Goal: Task Accomplishment & Management: Manage account settings

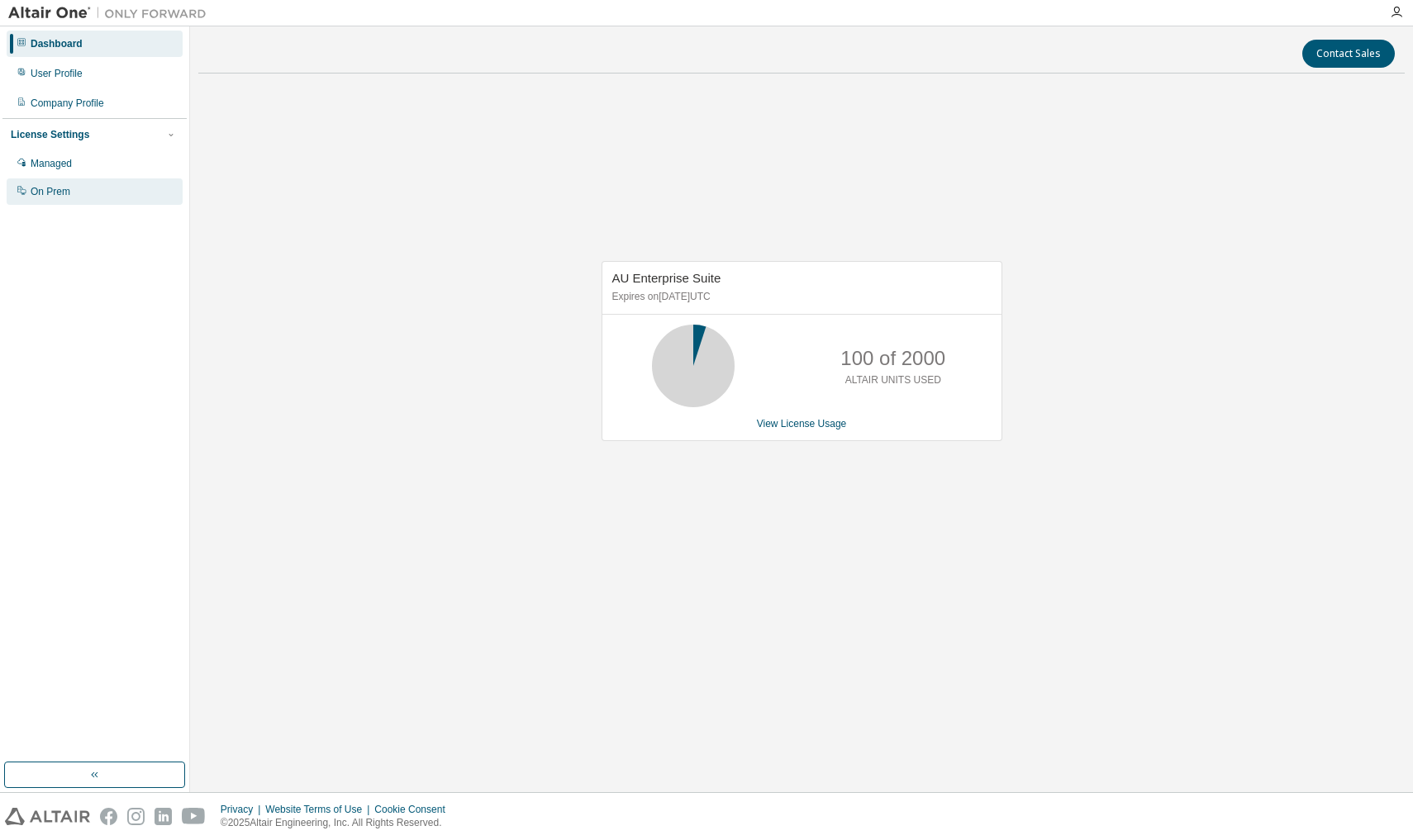
click at [62, 195] on div "On Prem" at bounding box center [51, 192] width 40 height 14
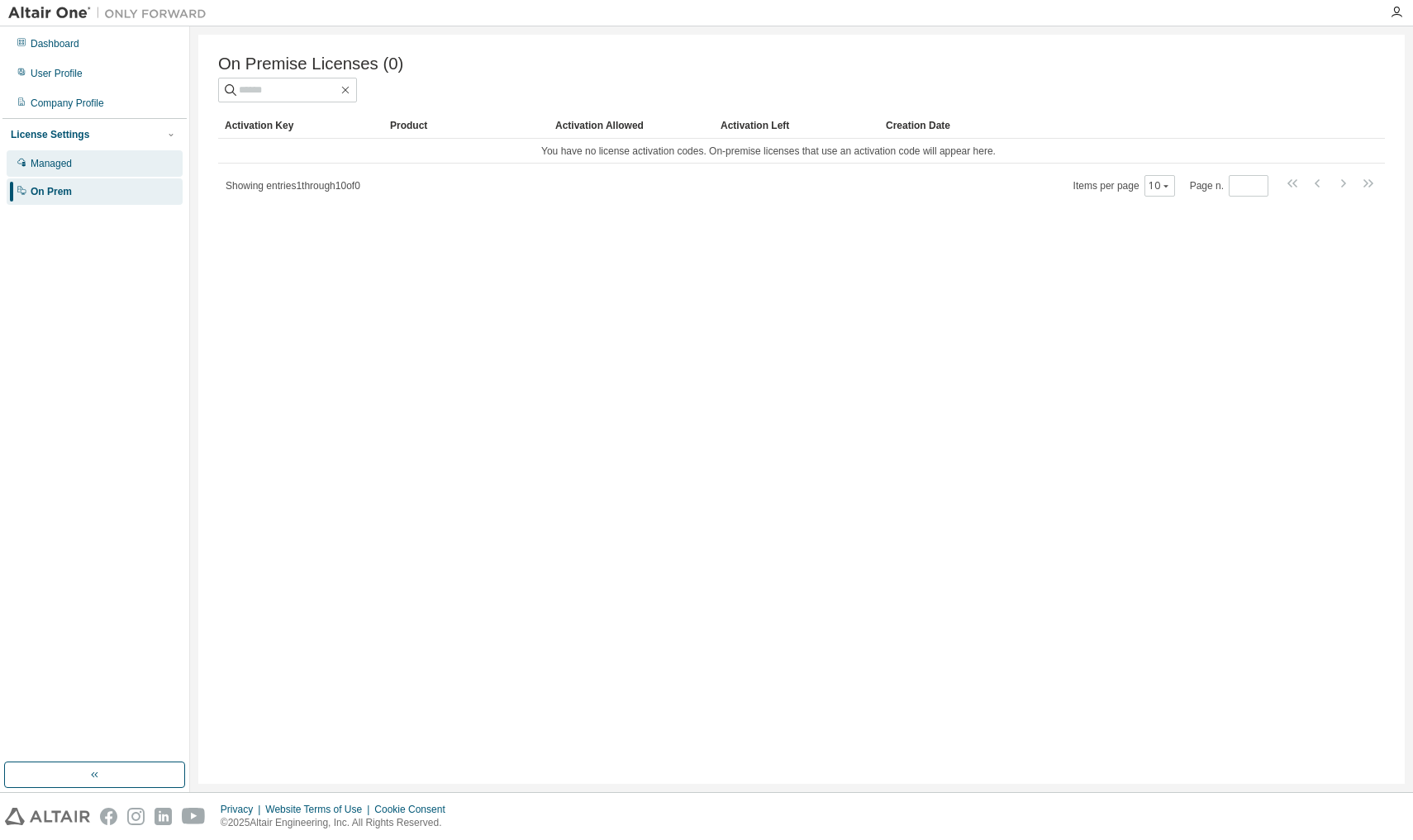
click at [72, 164] on div "Managed" at bounding box center [51, 164] width 41 height 14
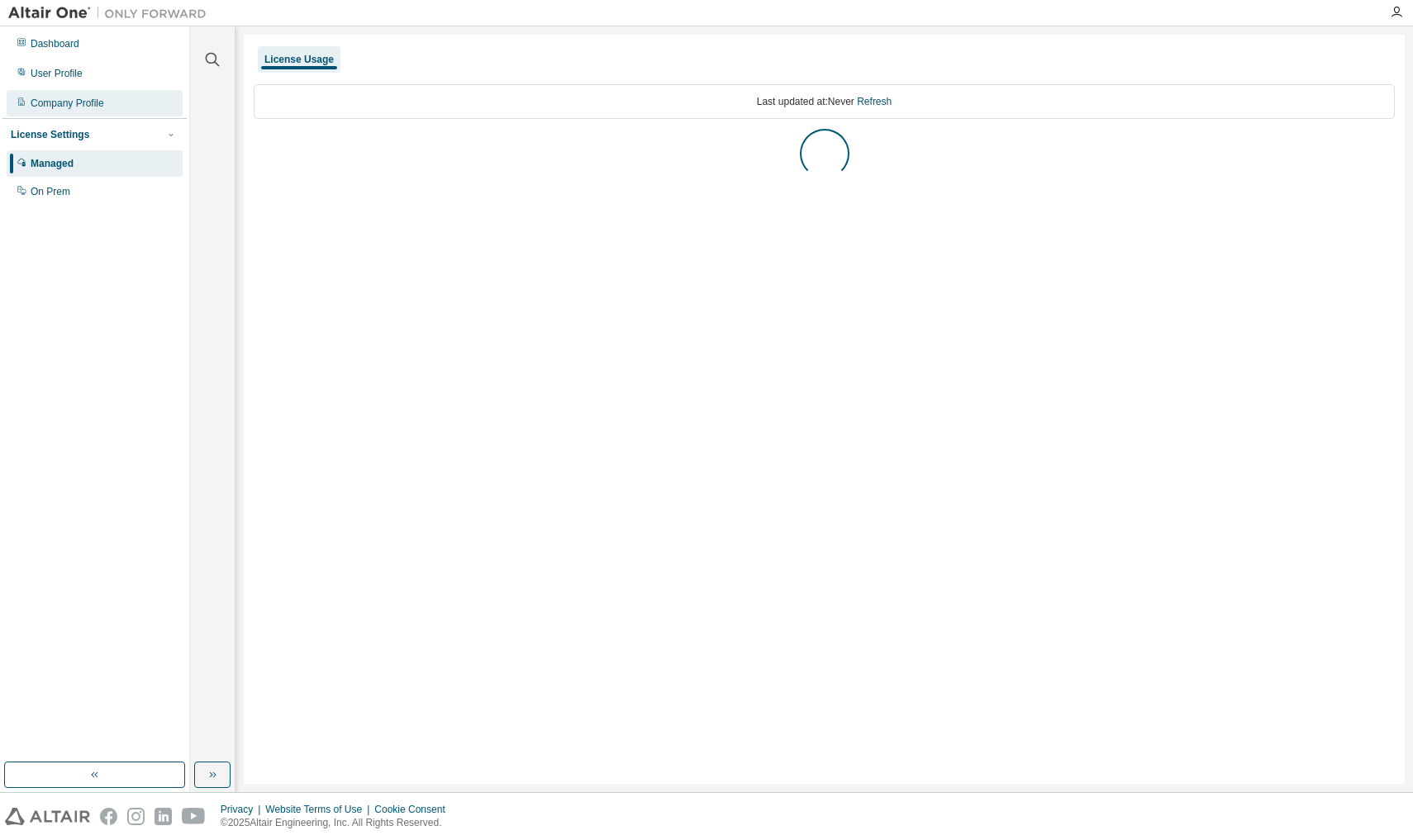
click at [110, 95] on div "Company Profile" at bounding box center [95, 103] width 176 height 26
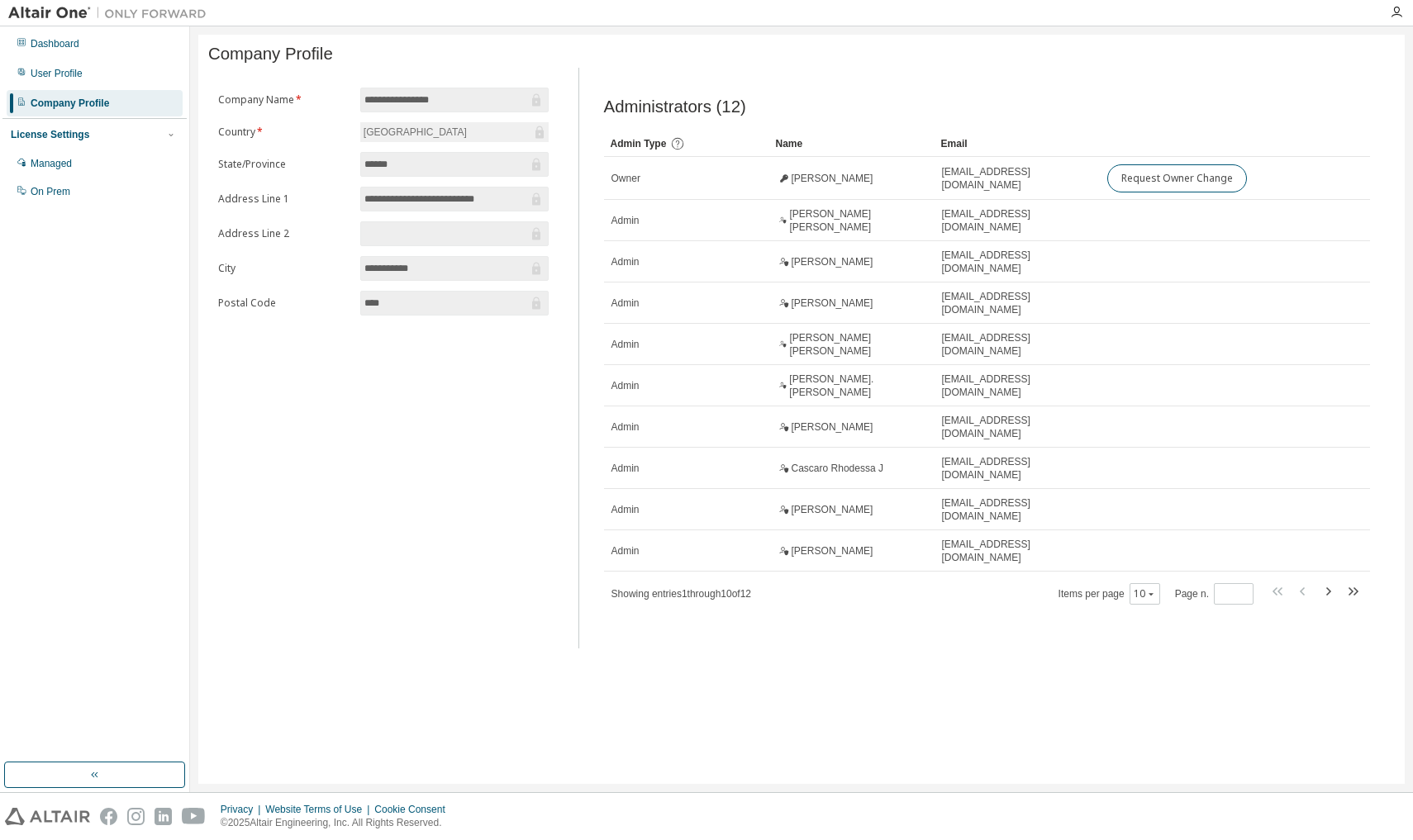
click at [487, 87] on div "**********" at bounding box center [383, 358] width 350 height 581
click at [441, 102] on input "**********" at bounding box center [446, 100] width 164 height 16
click at [457, 196] on input "**********" at bounding box center [446, 199] width 164 height 16
click at [418, 85] on div "**********" at bounding box center [383, 358] width 350 height 581
click at [426, 94] on input "**********" at bounding box center [446, 100] width 164 height 16
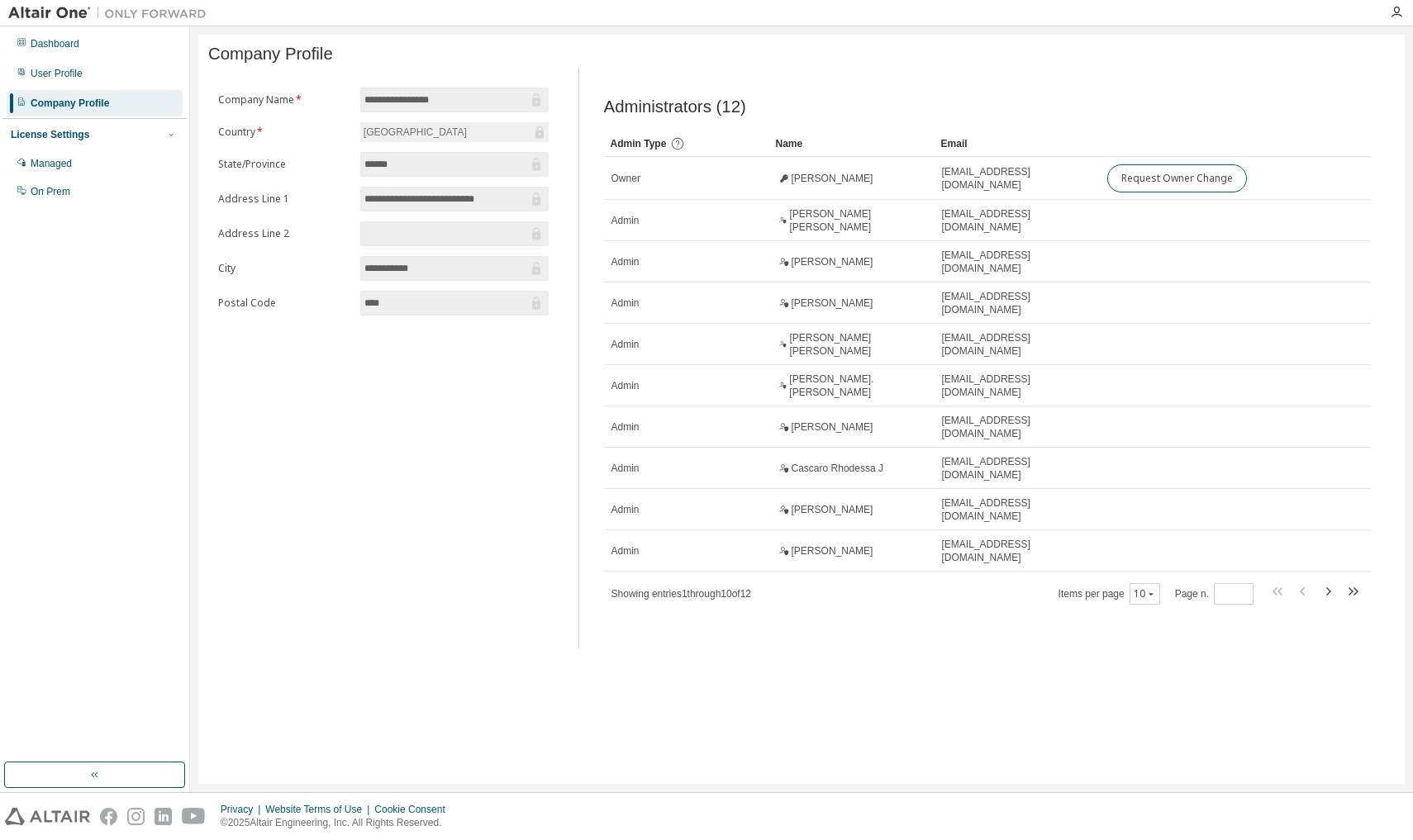
click at [533, 98] on icon at bounding box center [536, 101] width 8 height 13
click at [77, 82] on div "User Profile" at bounding box center [95, 73] width 176 height 26
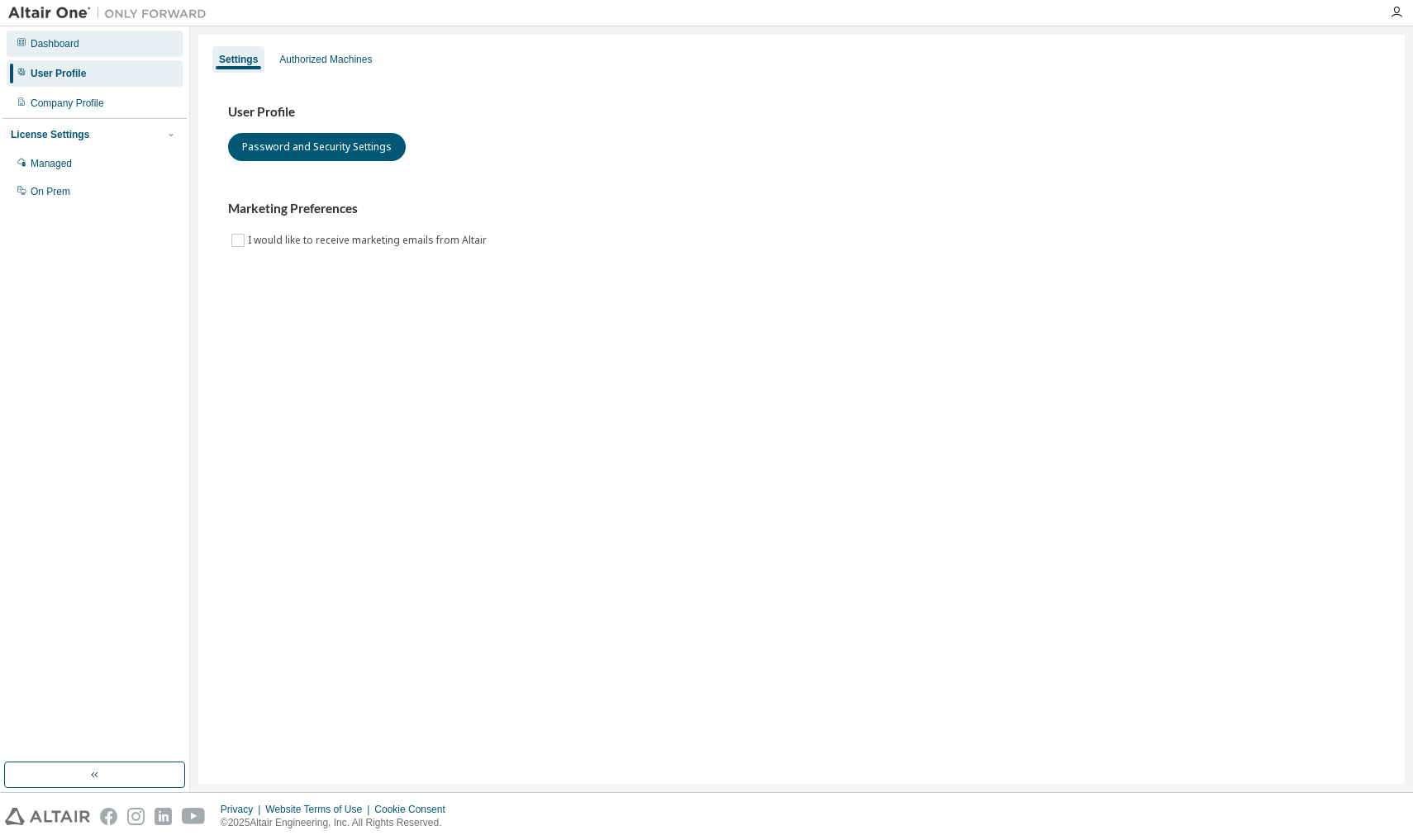
click at [101, 43] on div "Dashboard" at bounding box center [95, 44] width 176 height 26
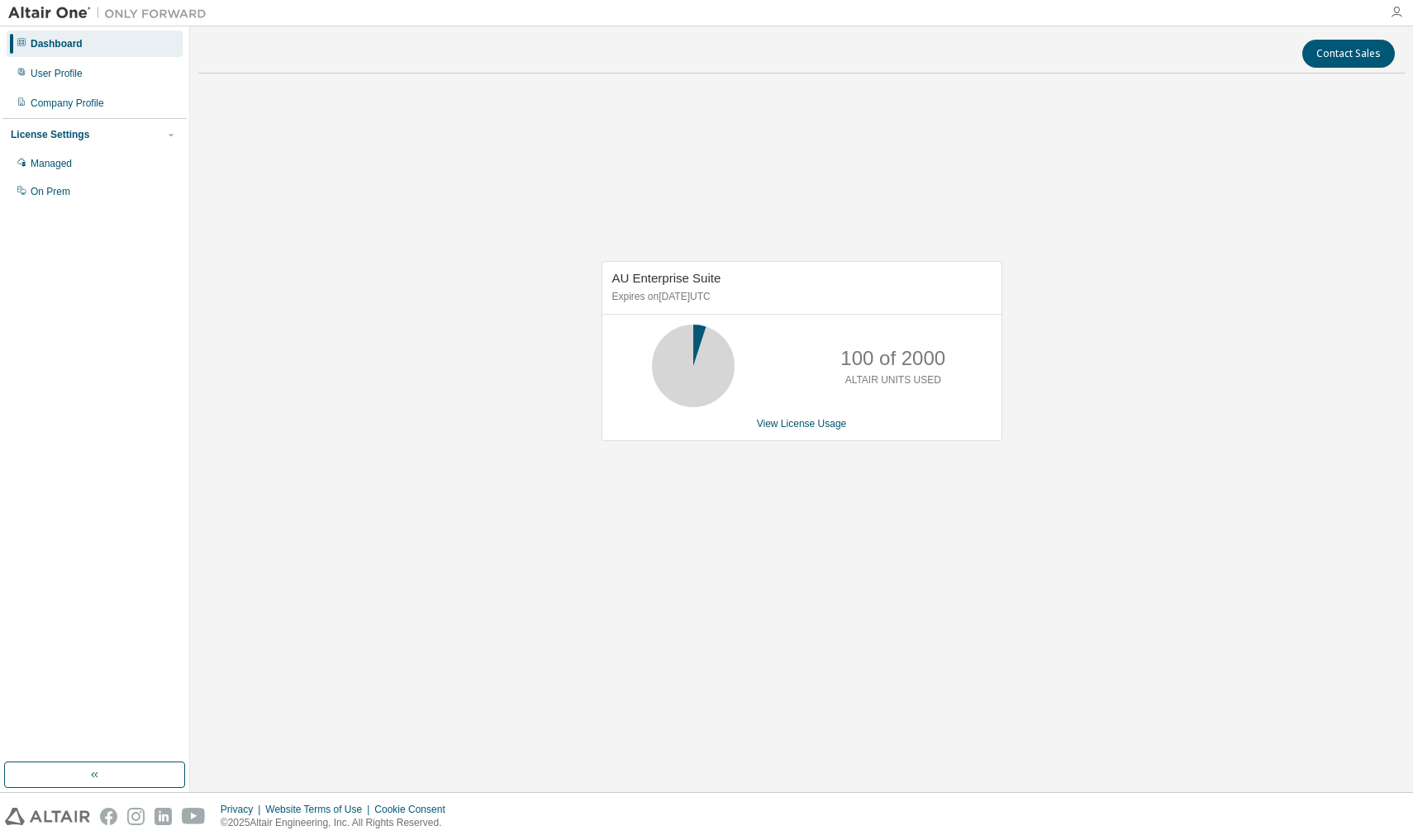
click at [1396, 14] on icon "button" at bounding box center [1396, 12] width 14 height 14
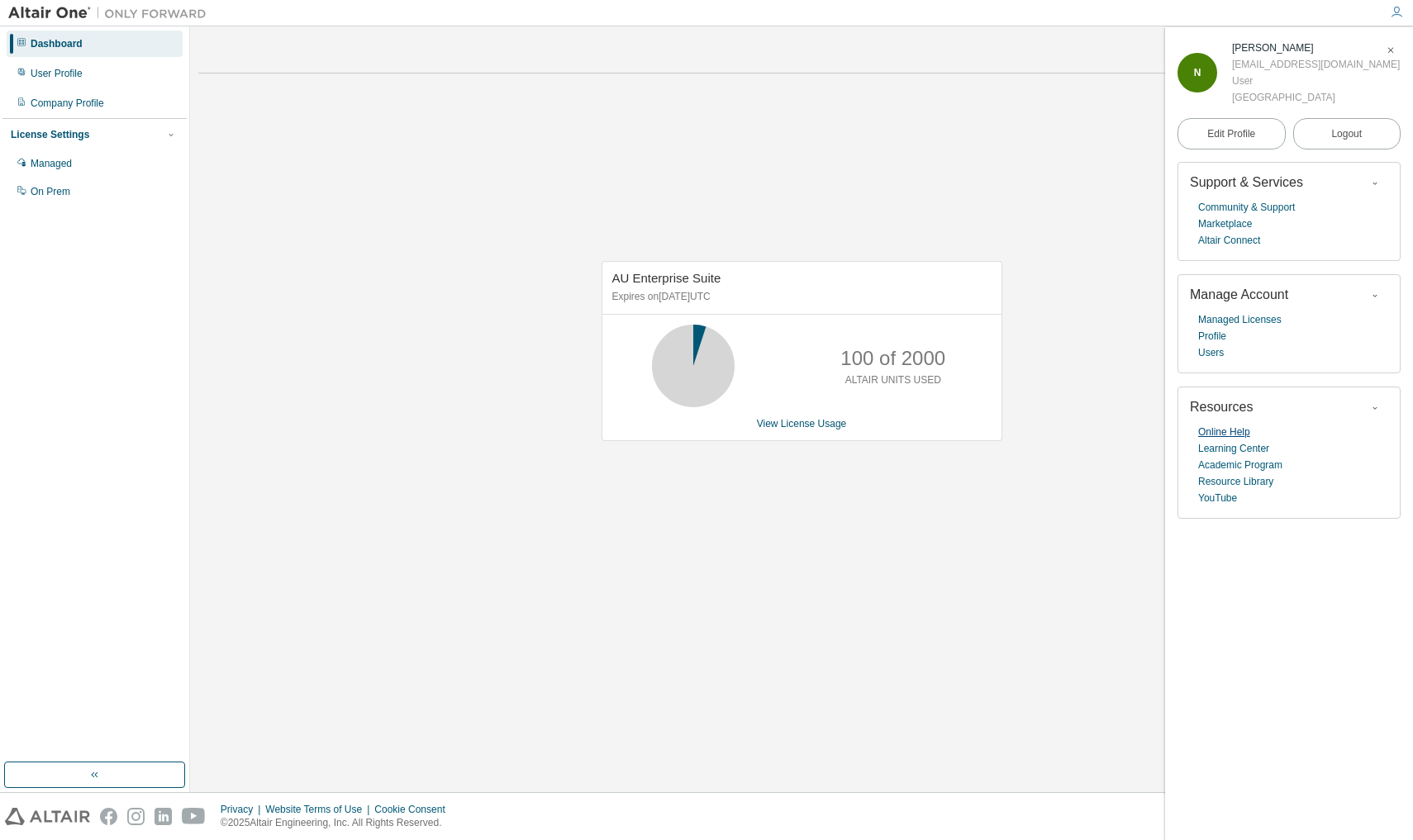
click at [1234, 426] on link "Online Help" at bounding box center [1223, 432] width 52 height 16
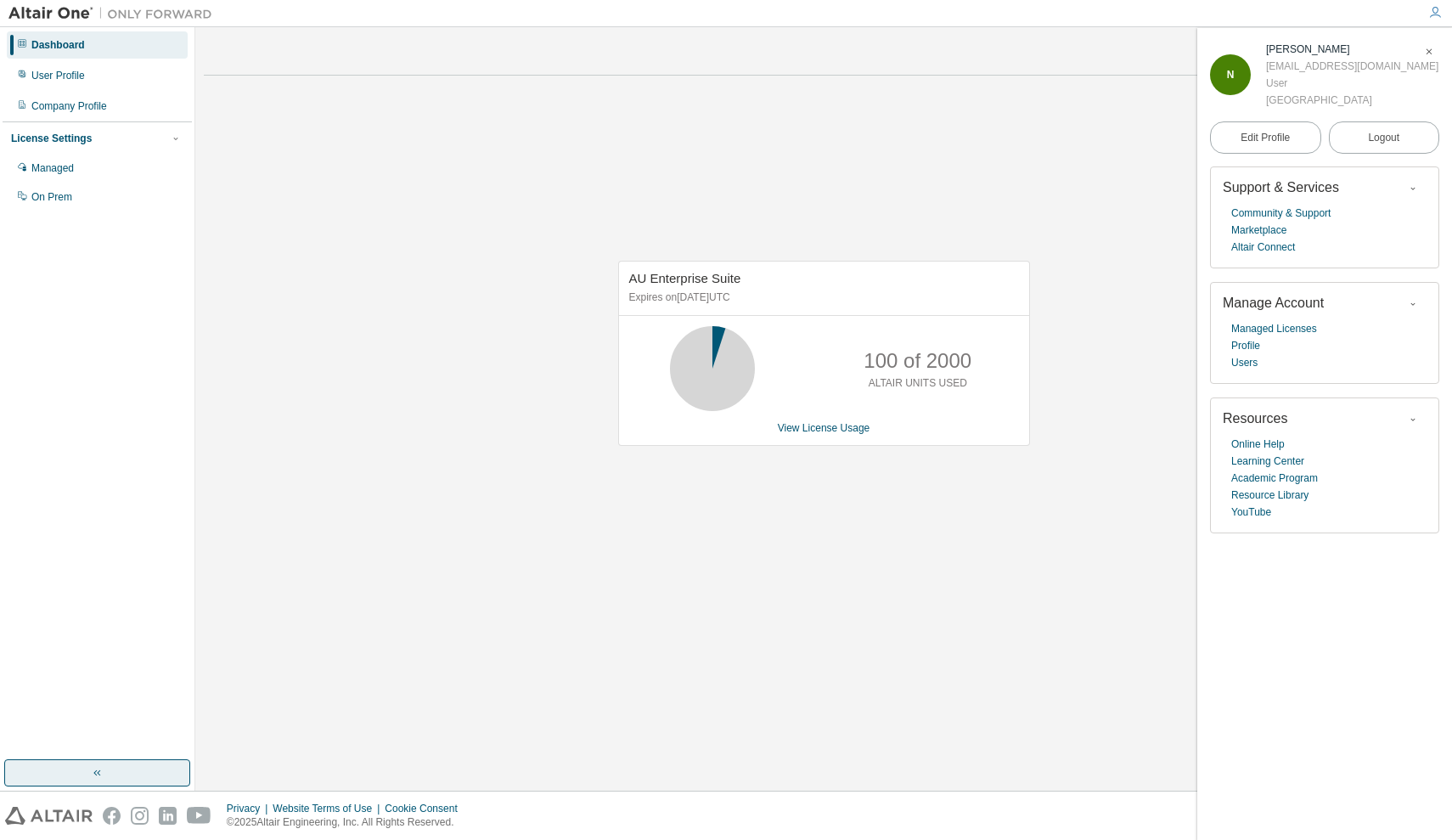
click at [60, 767] on button "button" at bounding box center [97, 772] width 186 height 27
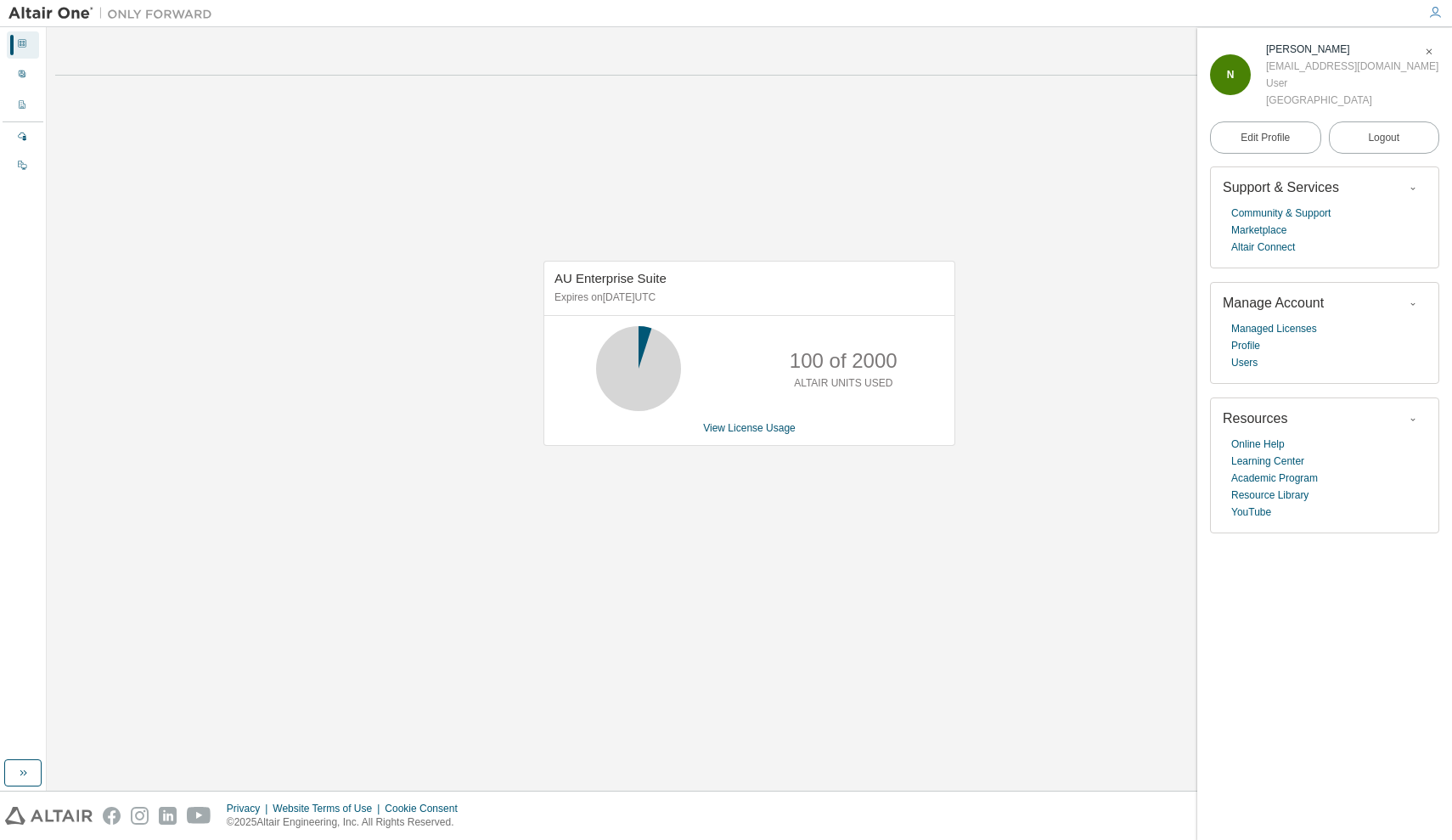
click at [1432, 36] on div "N Nelsa Ahadi nAhadi@mcm.edu.ph User MAPUA UNIVERSITY Edit Profile Logout Suppo…" at bounding box center [1324, 434] width 255 height 812
click at [1426, 49] on icon "button" at bounding box center [1429, 51] width 10 height 10
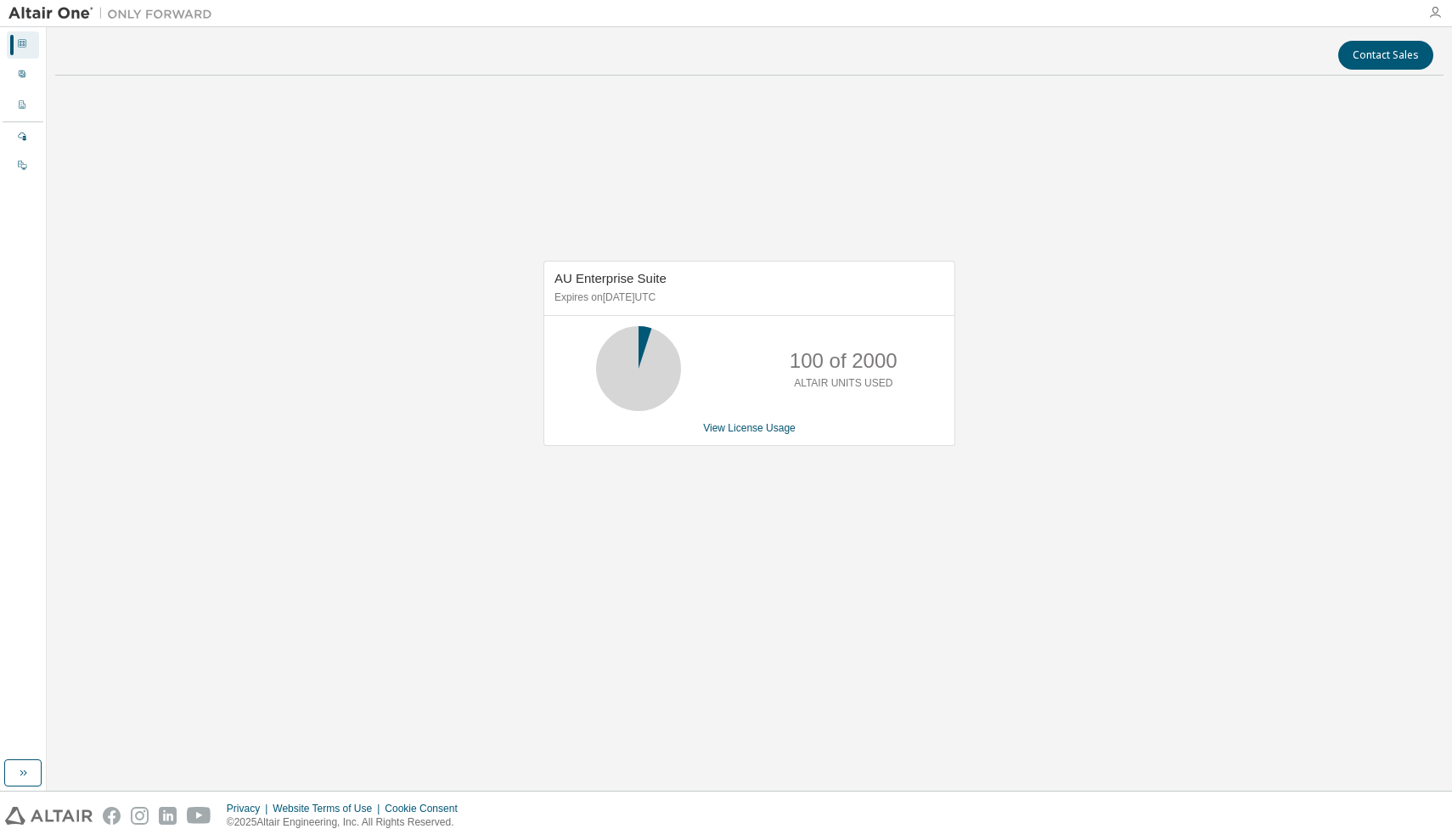
click at [1438, 11] on icon "button" at bounding box center [1434, 12] width 14 height 14
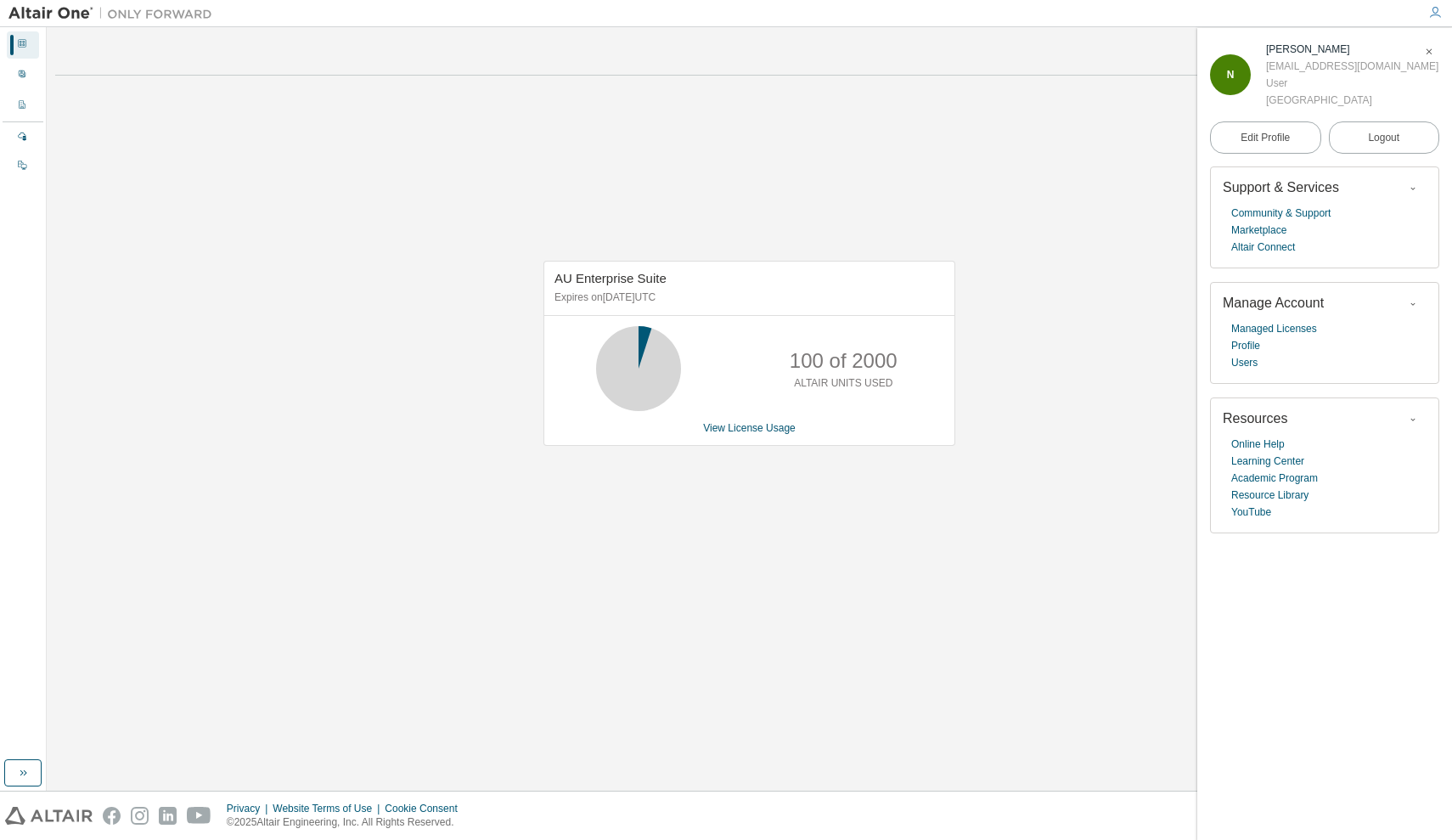
click at [1438, 9] on icon "button" at bounding box center [1434, 12] width 14 height 14
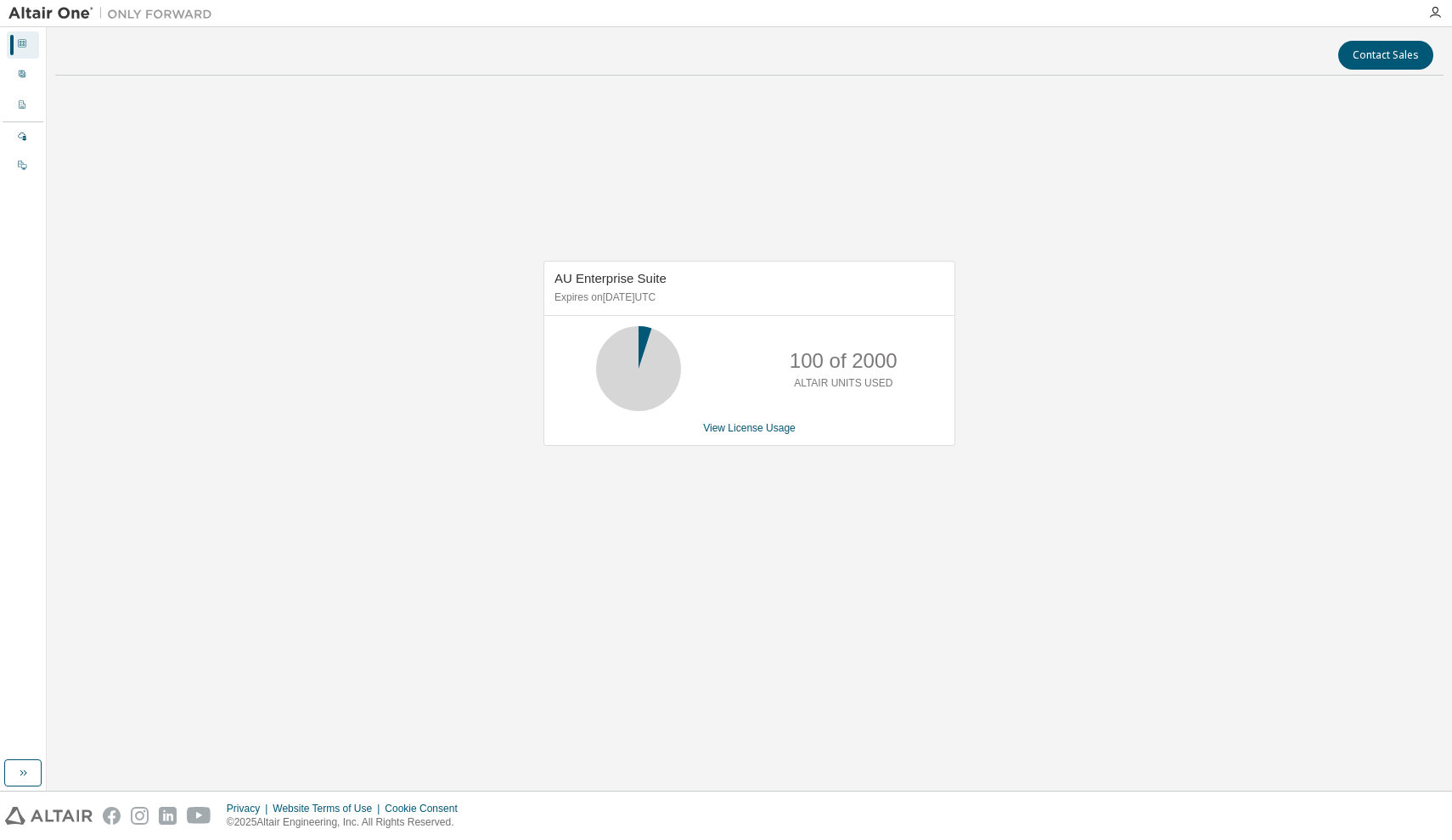
click at [44, 15] on img at bounding box center [114, 13] width 212 height 17
click at [19, 52] on div "Dashboard" at bounding box center [22, 45] width 33 height 27
click at [9, 86] on div "User Profile" at bounding box center [22, 75] width 33 height 27
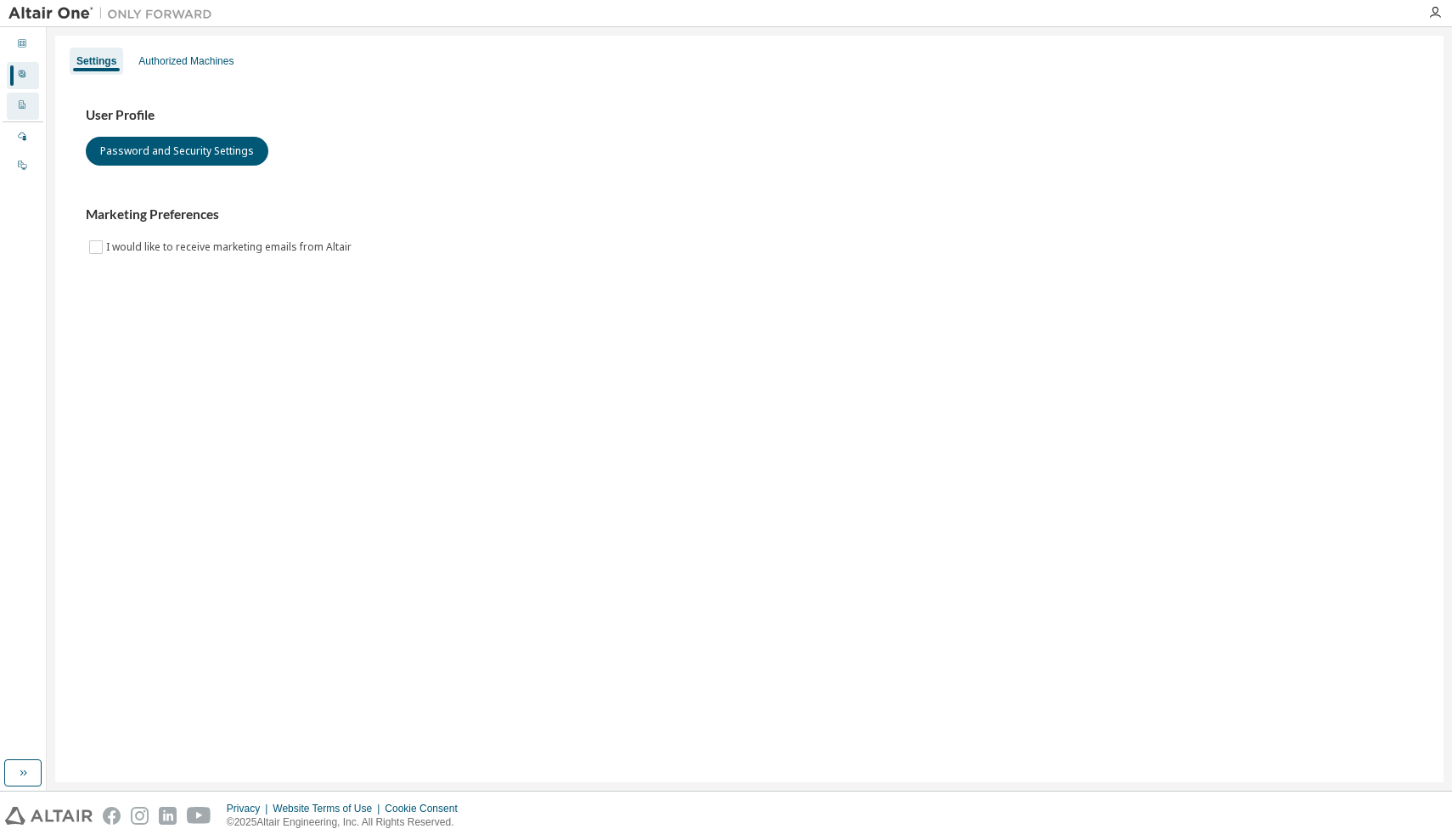
click at [21, 111] on div at bounding box center [21, 106] width 10 height 14
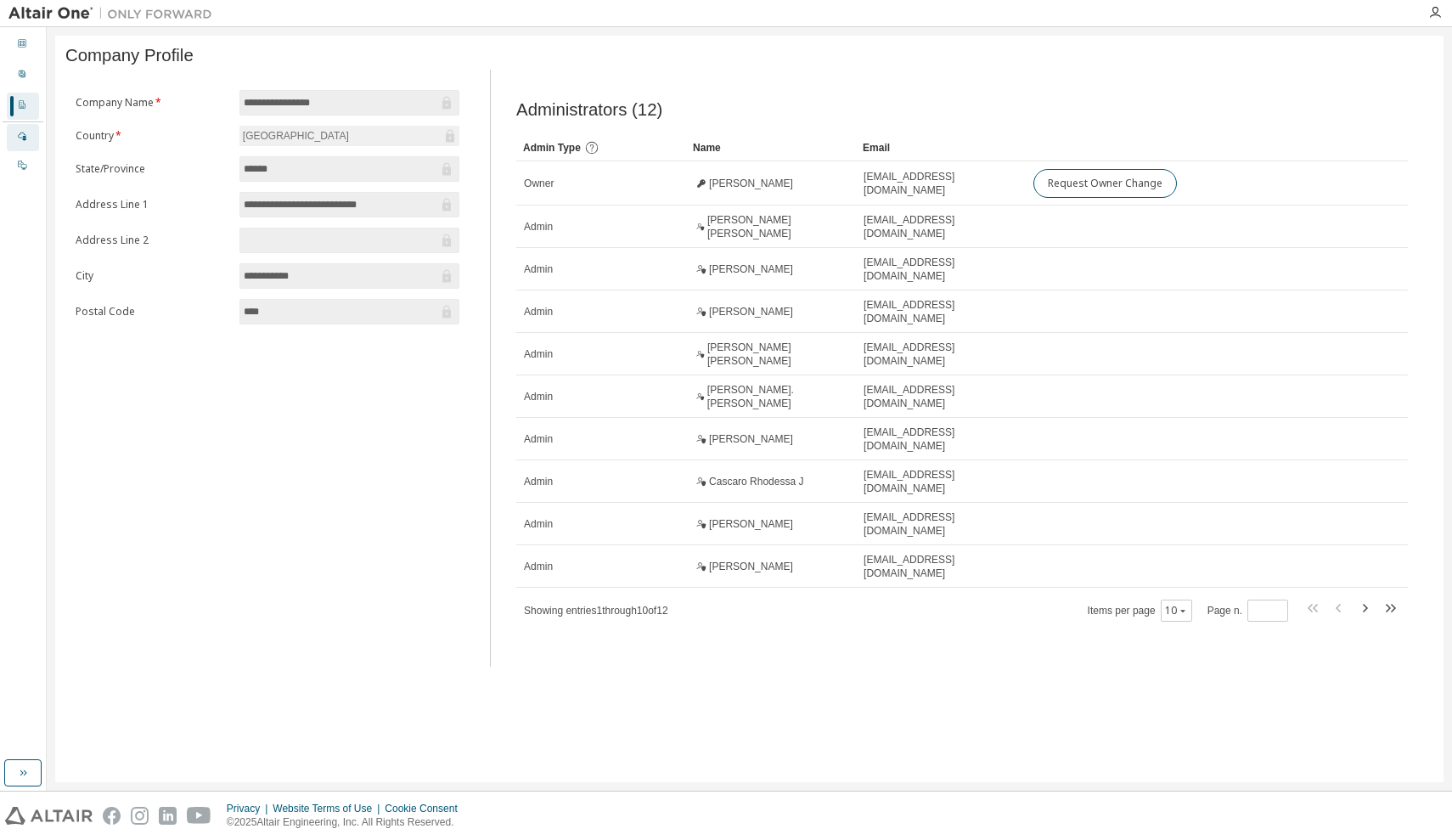
click at [21, 148] on div "Managed" at bounding box center [22, 137] width 33 height 27
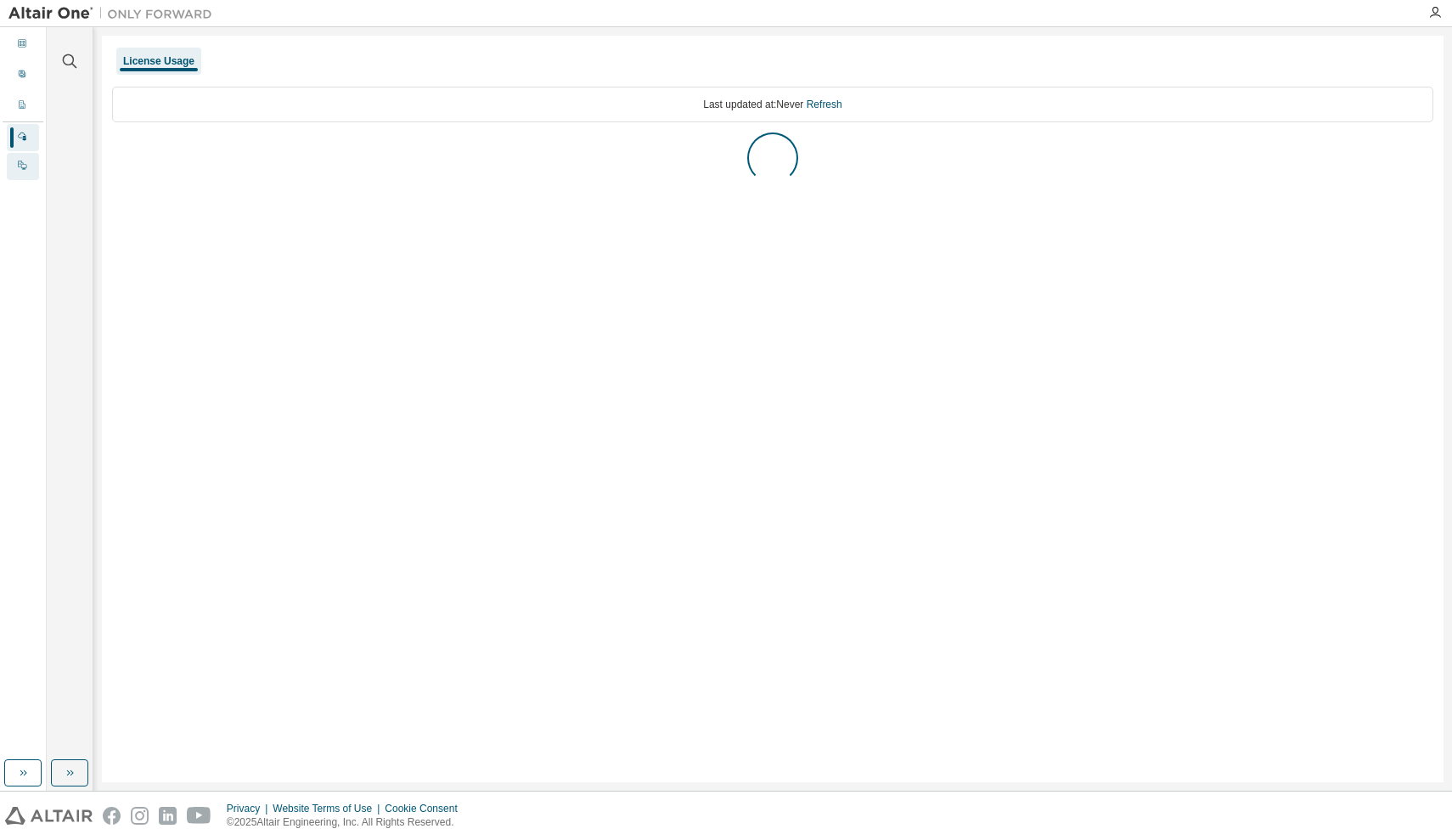
click at [24, 172] on div at bounding box center [21, 166] width 10 height 14
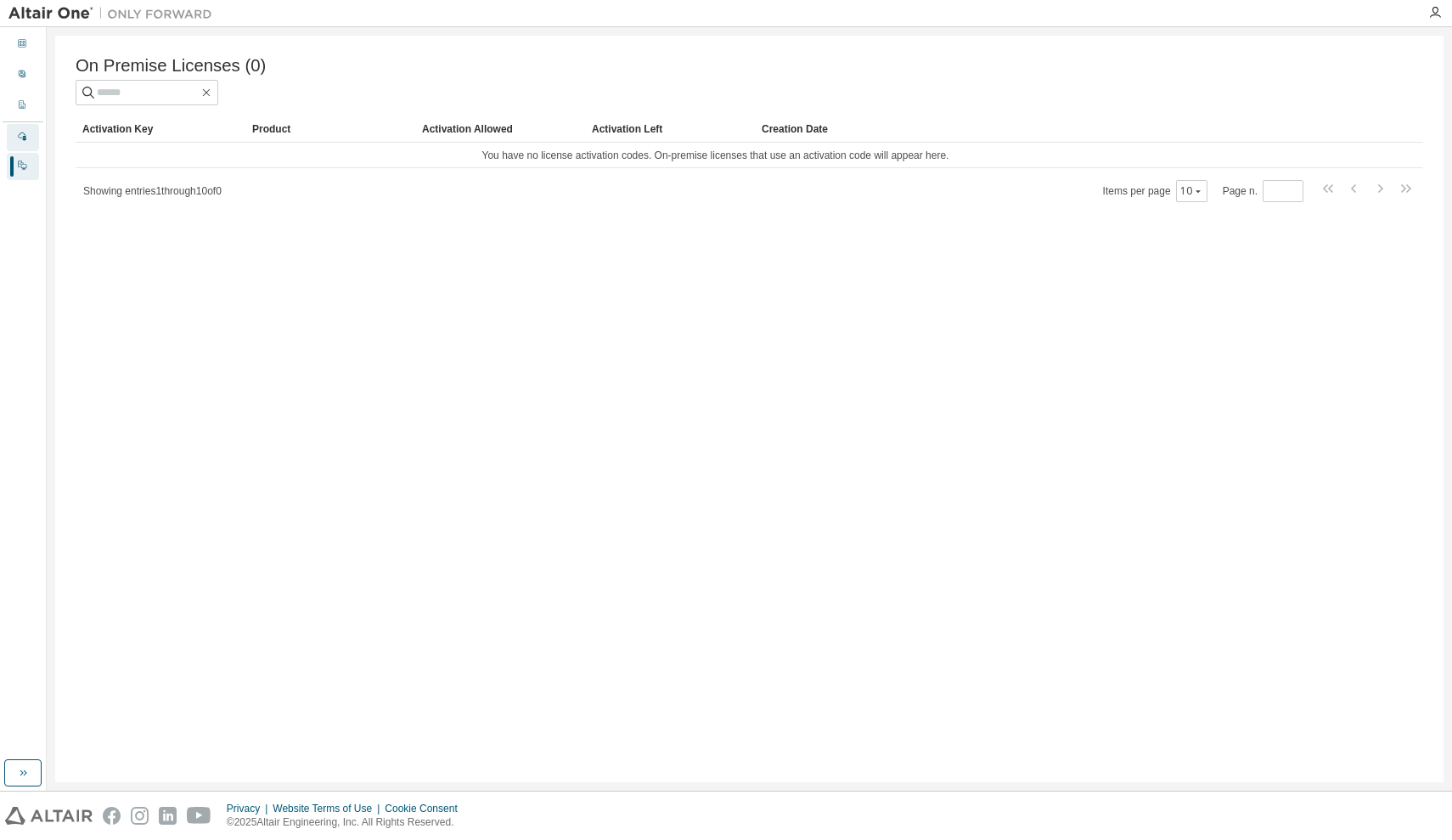
click at [33, 138] on div "Managed" at bounding box center [22, 137] width 33 height 27
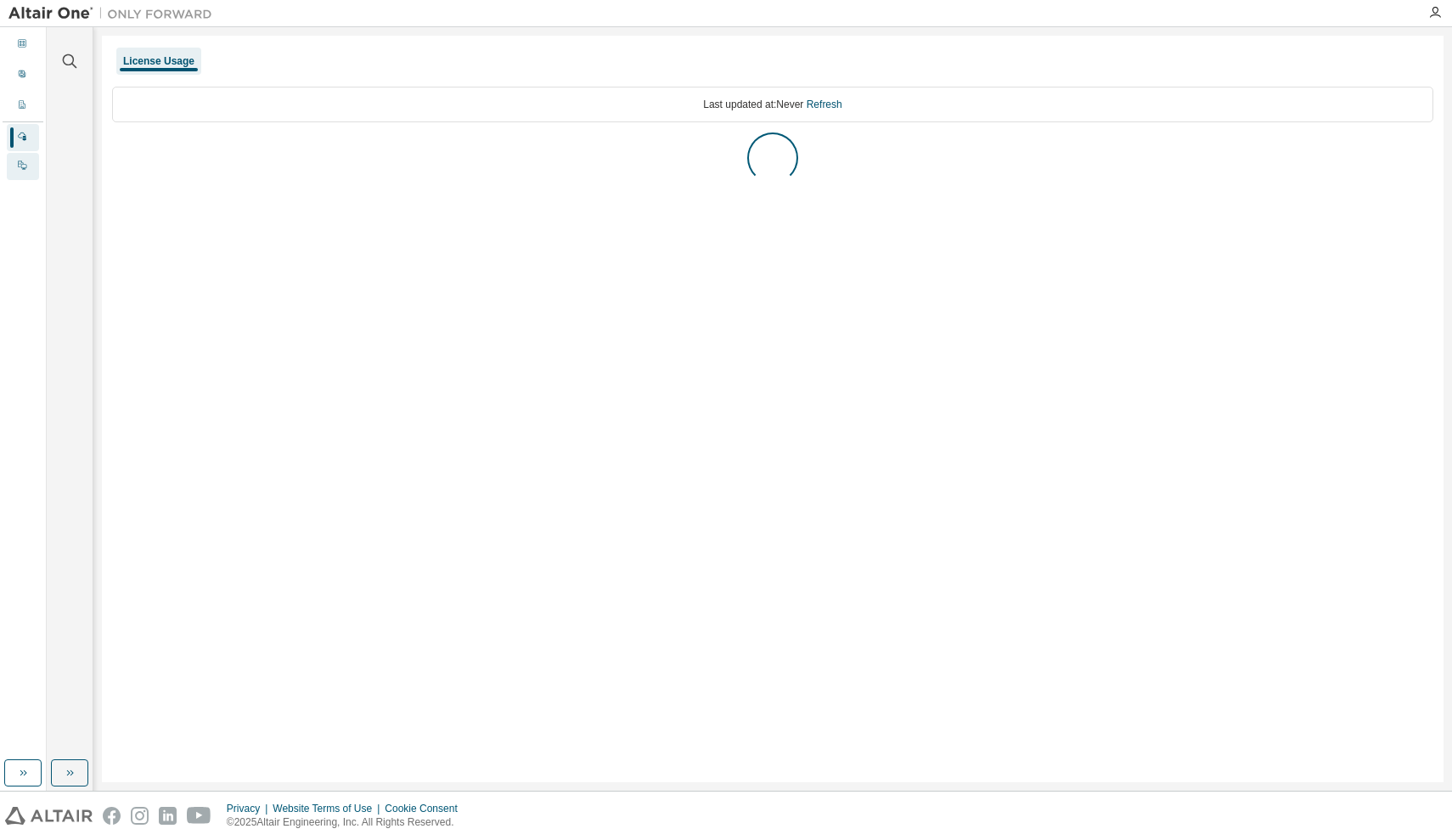
click at [21, 154] on div "On Prem" at bounding box center [22, 166] width 33 height 27
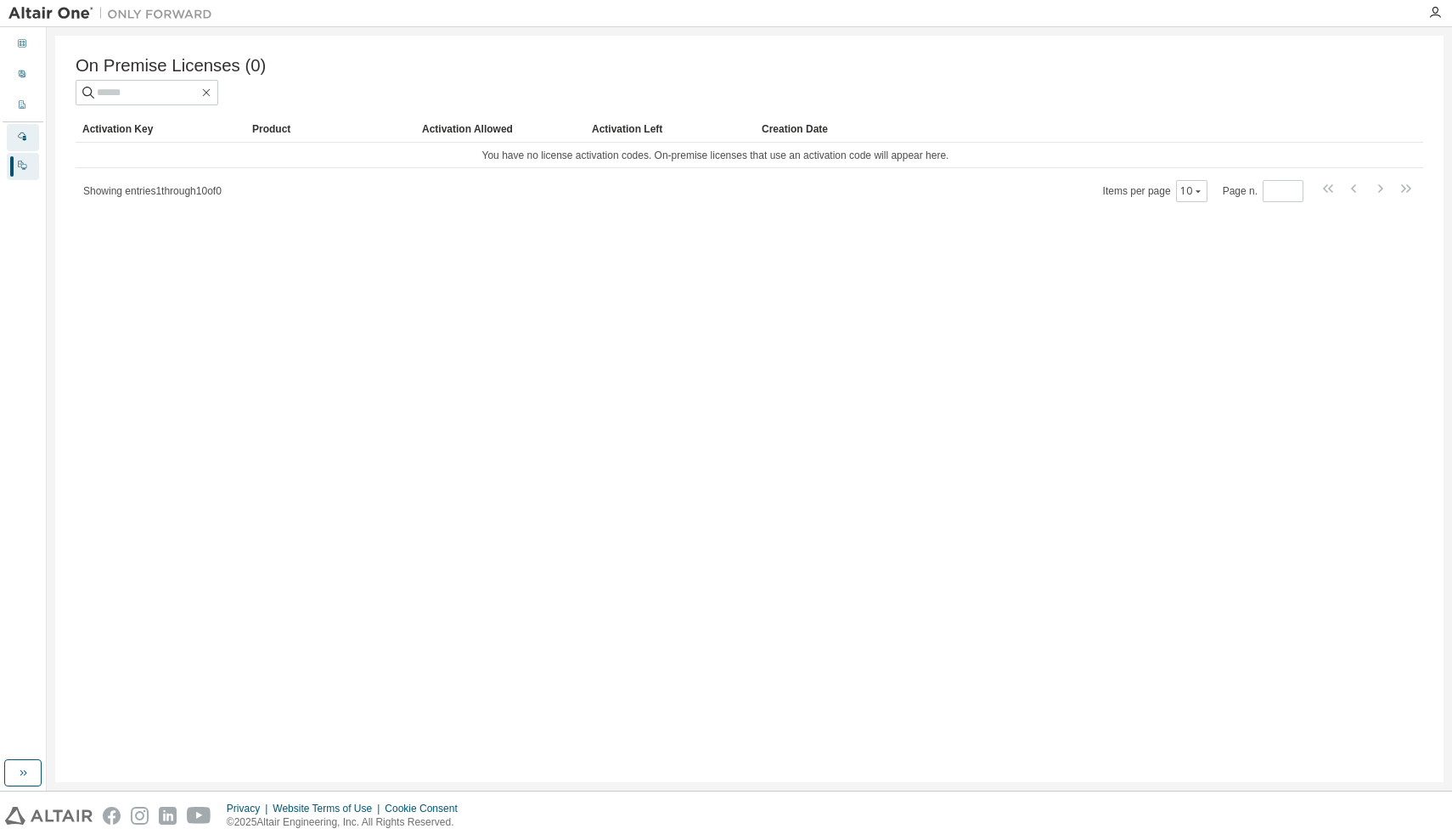
click at [23, 144] on div at bounding box center [21, 137] width 10 height 14
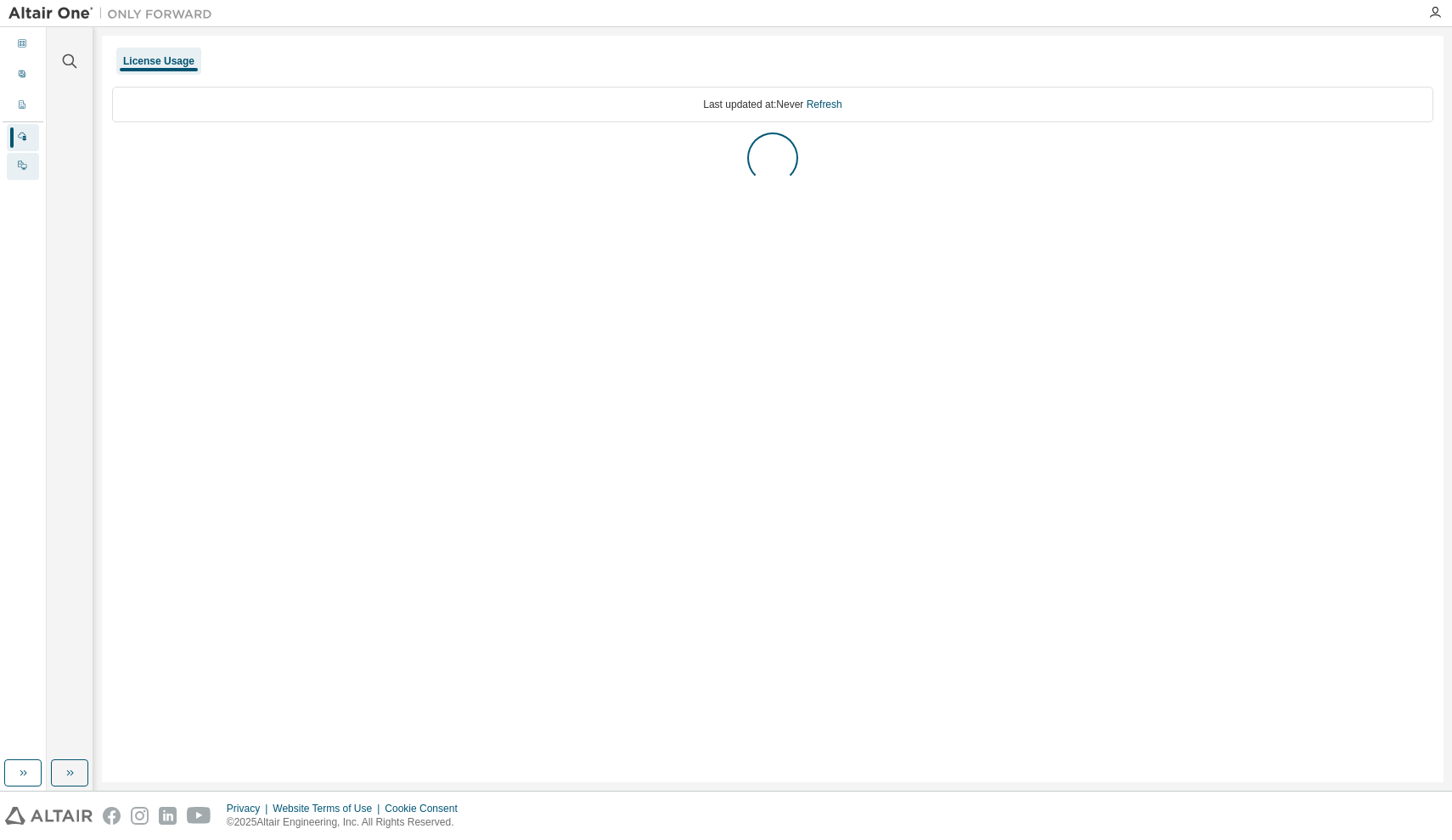
click at [21, 172] on div at bounding box center [21, 166] width 10 height 14
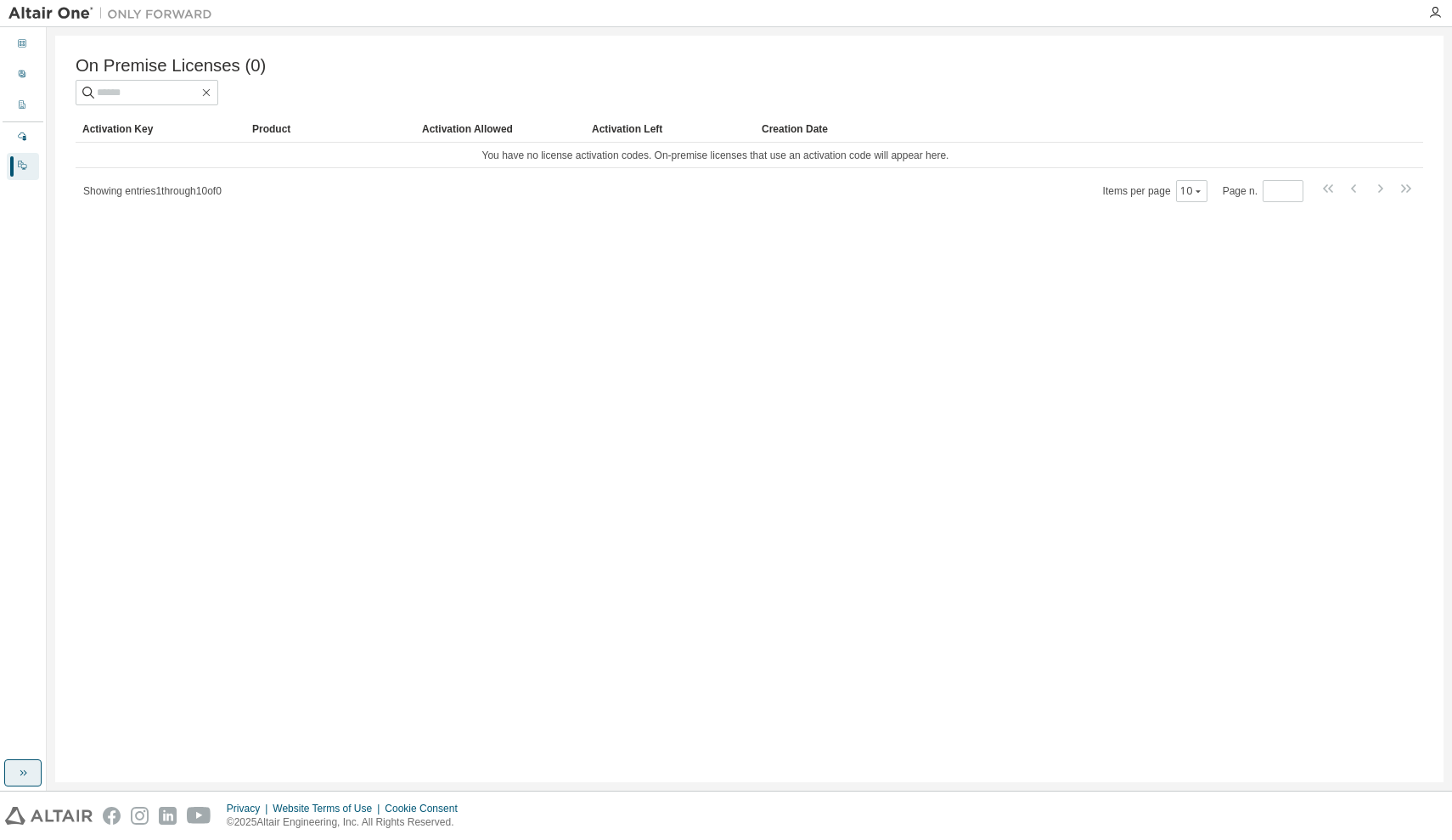
click at [11, 772] on button "button" at bounding box center [23, 772] width 37 height 27
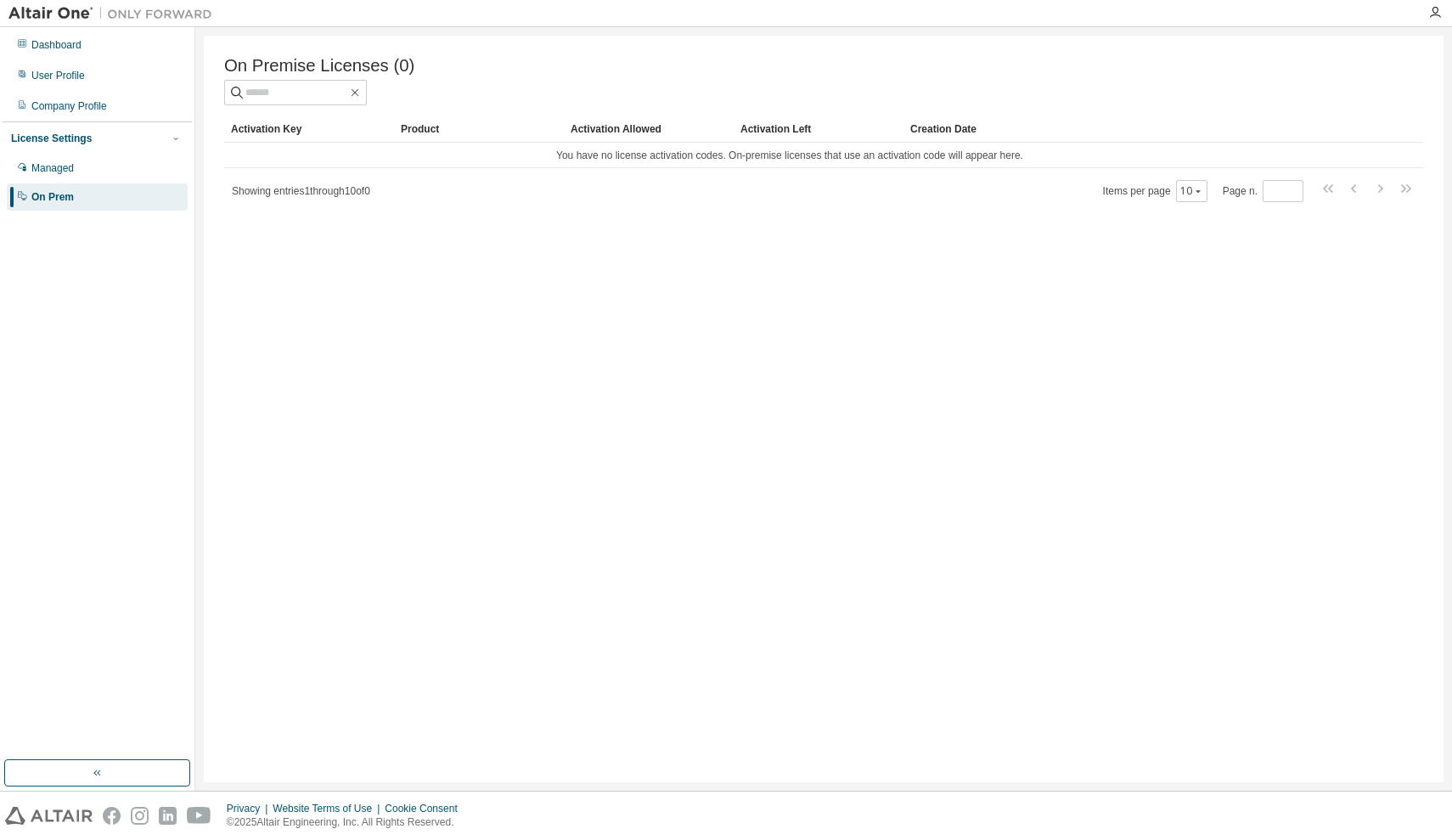
click at [57, 20] on img at bounding box center [114, 13] width 212 height 17
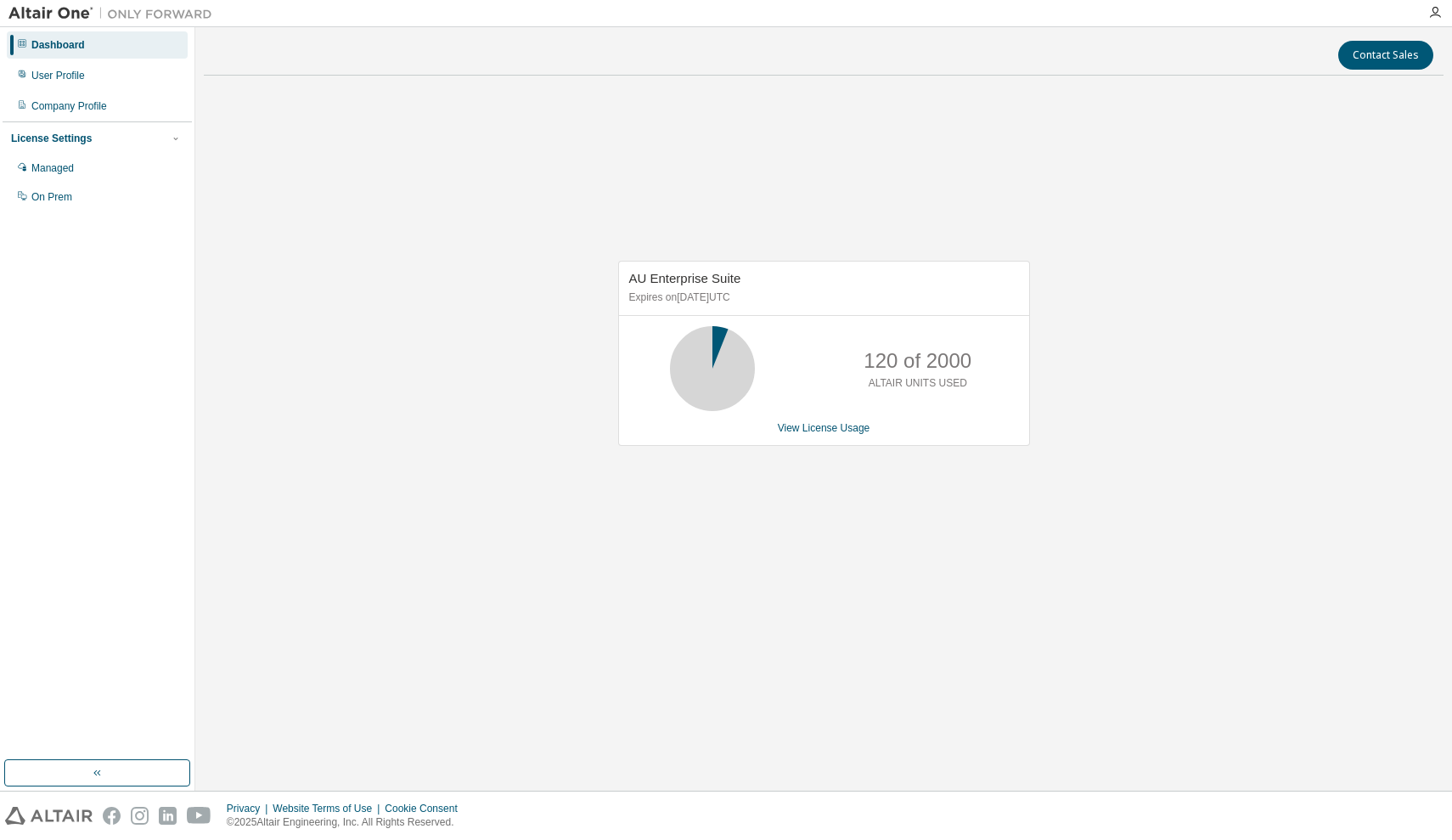
click at [123, 52] on div "Dashboard" at bounding box center [97, 45] width 181 height 27
click at [82, 116] on div "Company Profile" at bounding box center [97, 106] width 181 height 27
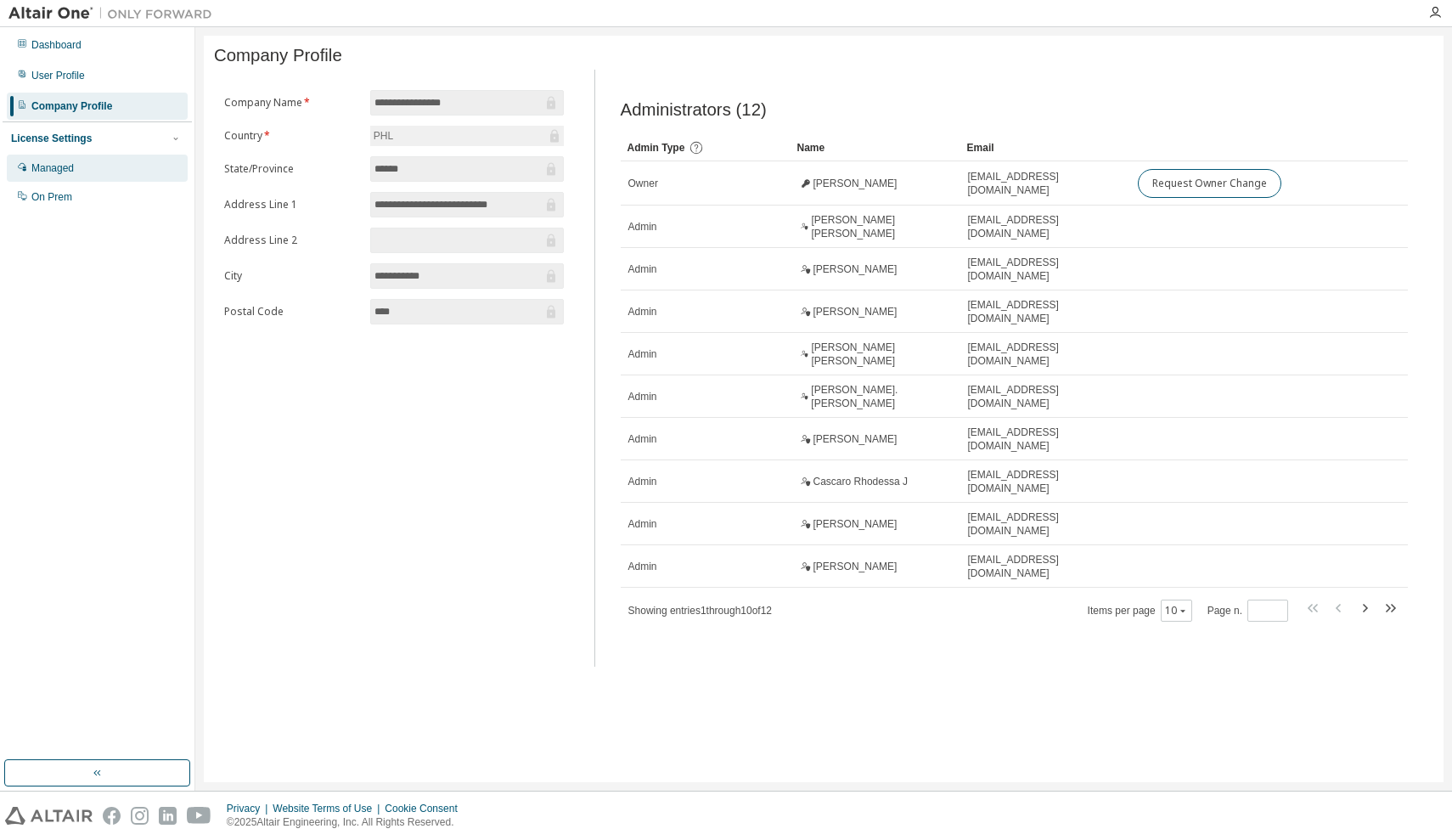
click at [84, 173] on div "Managed" at bounding box center [97, 167] width 181 height 27
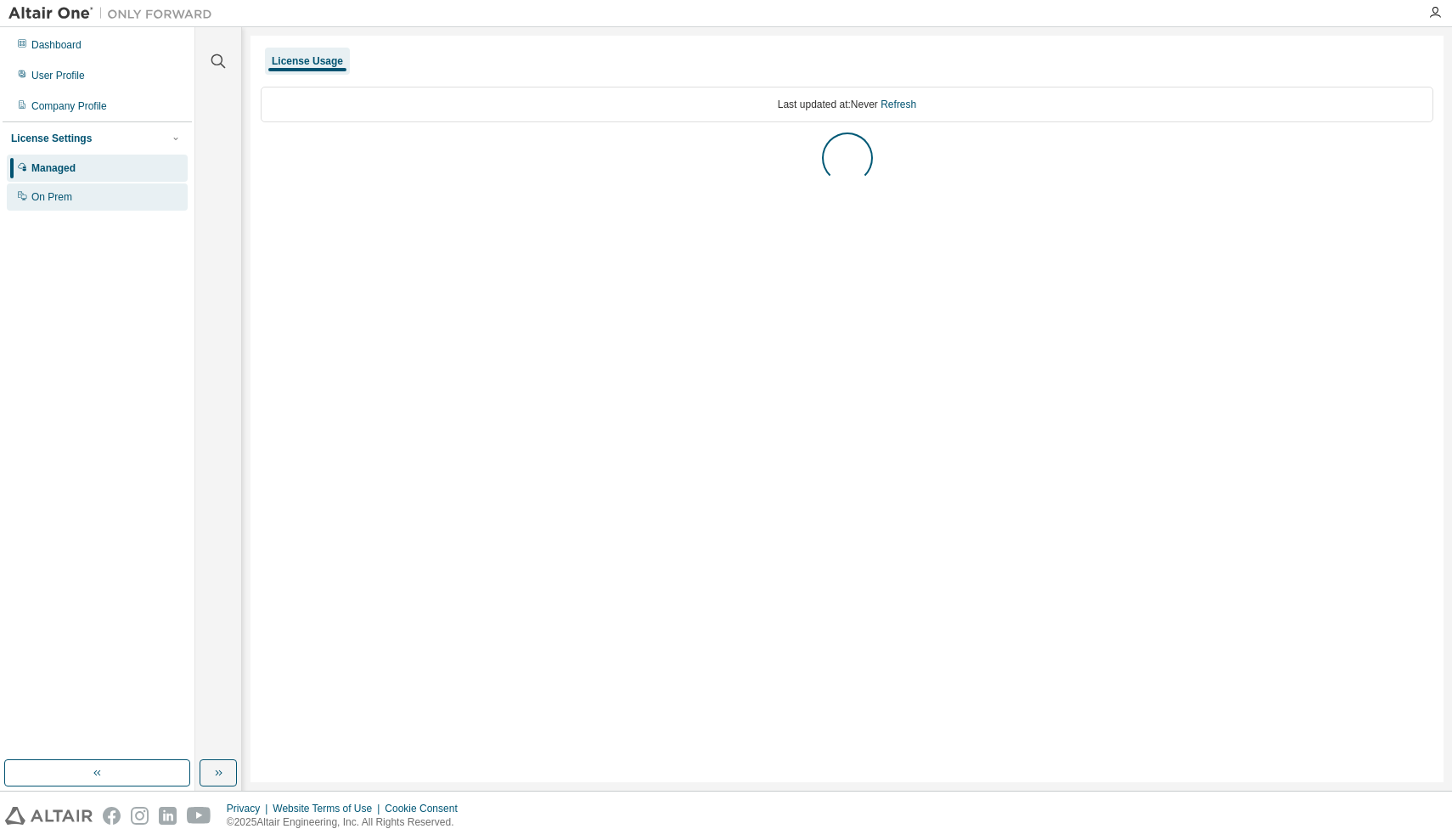
click at [92, 207] on div "On Prem" at bounding box center [97, 196] width 181 height 27
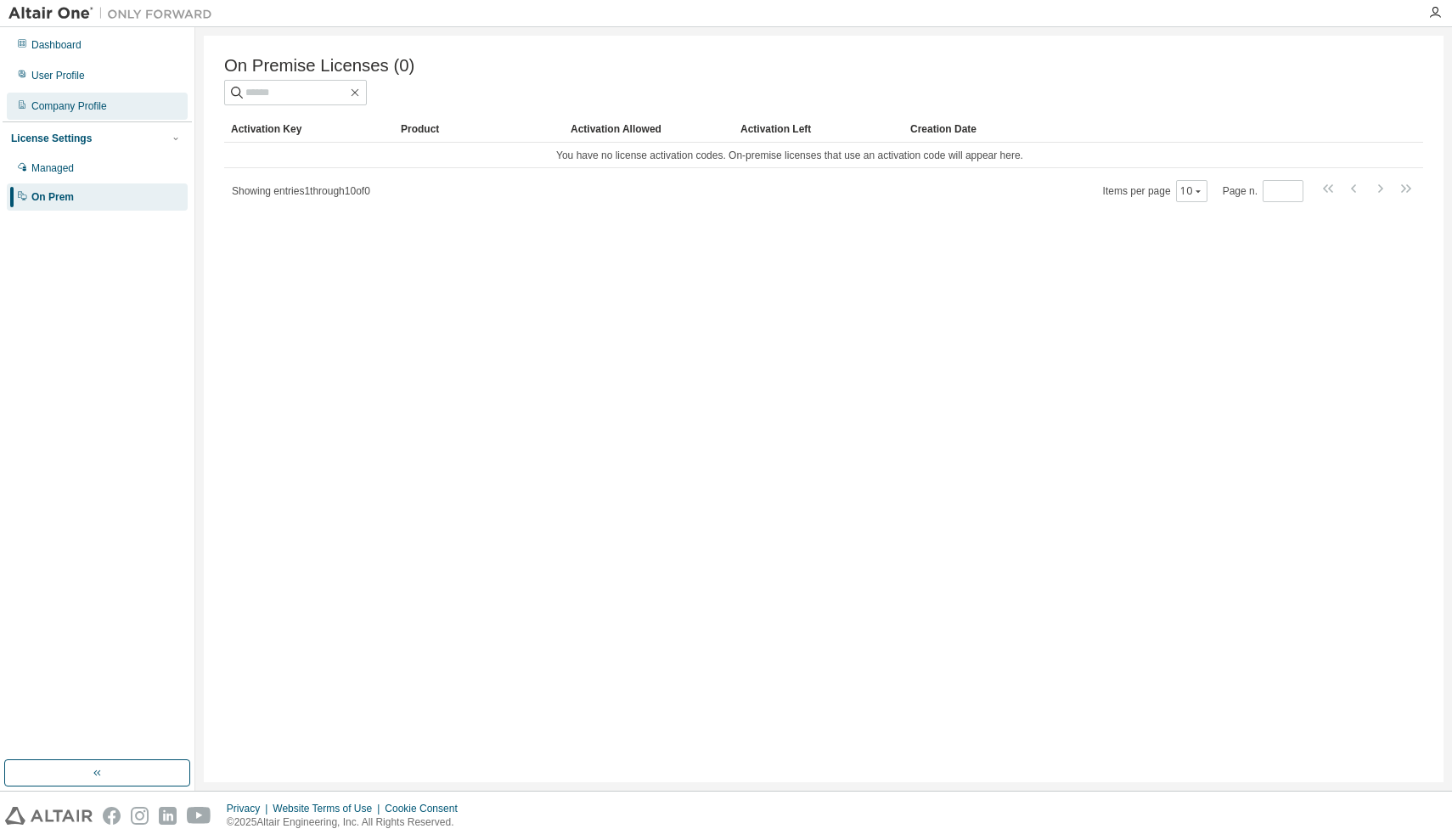
click at [129, 114] on div "Company Profile" at bounding box center [97, 106] width 181 height 27
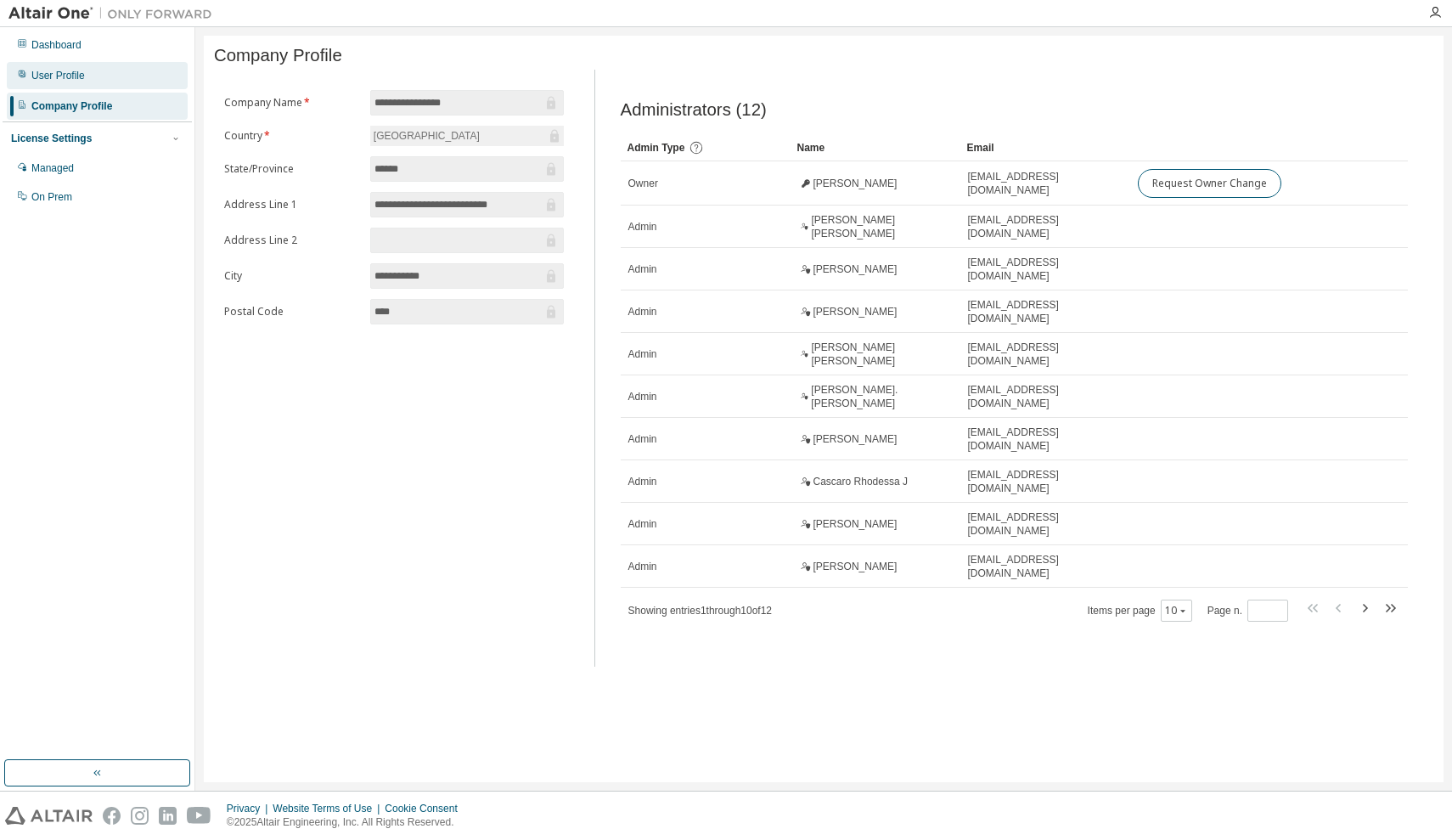
click at [137, 84] on div "User Profile" at bounding box center [97, 75] width 181 height 27
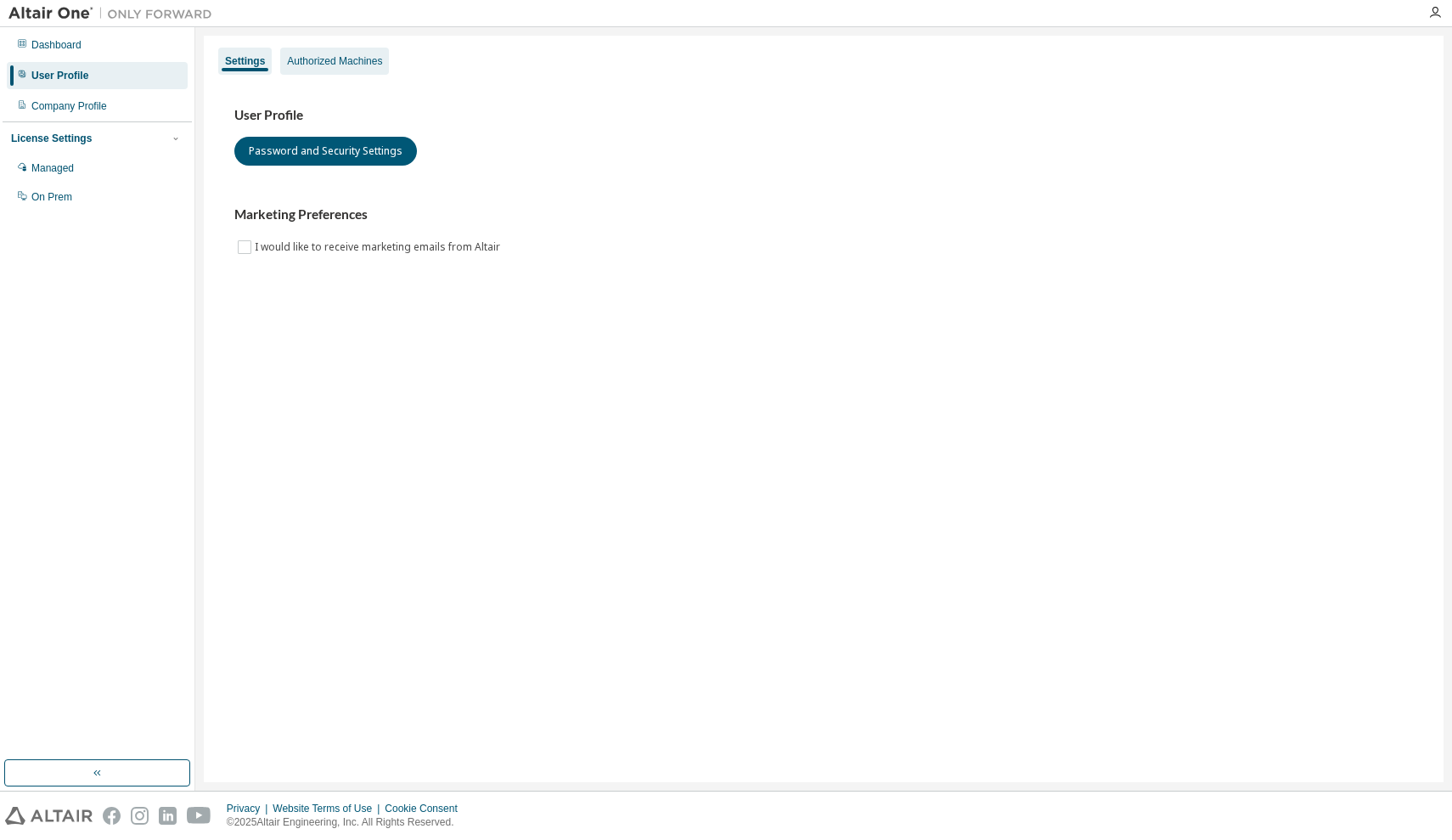
click at [353, 74] on div "Authorized Machines" at bounding box center [335, 61] width 108 height 27
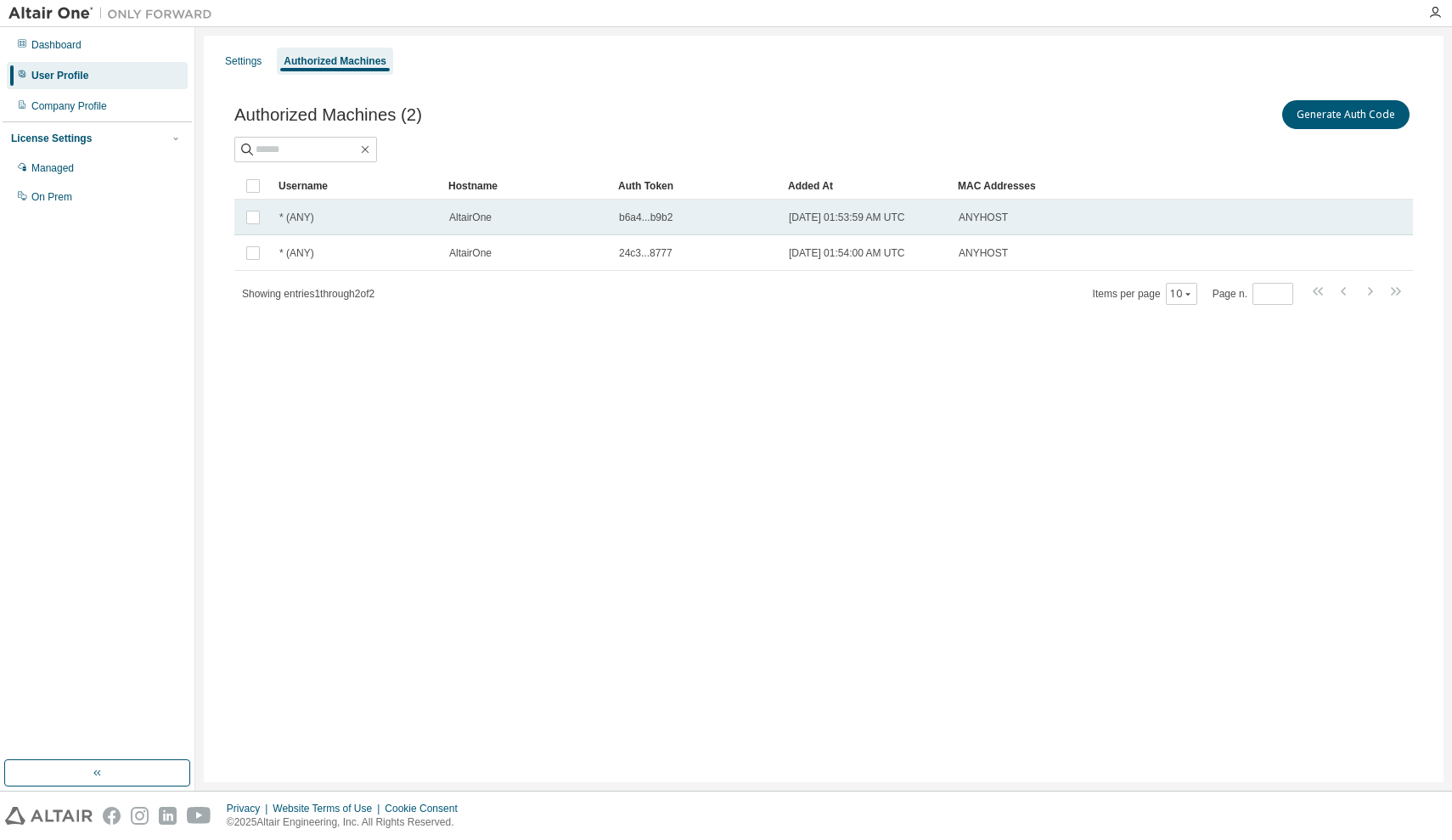
click at [398, 217] on div "* (ANY)" at bounding box center [356, 217] width 154 height 14
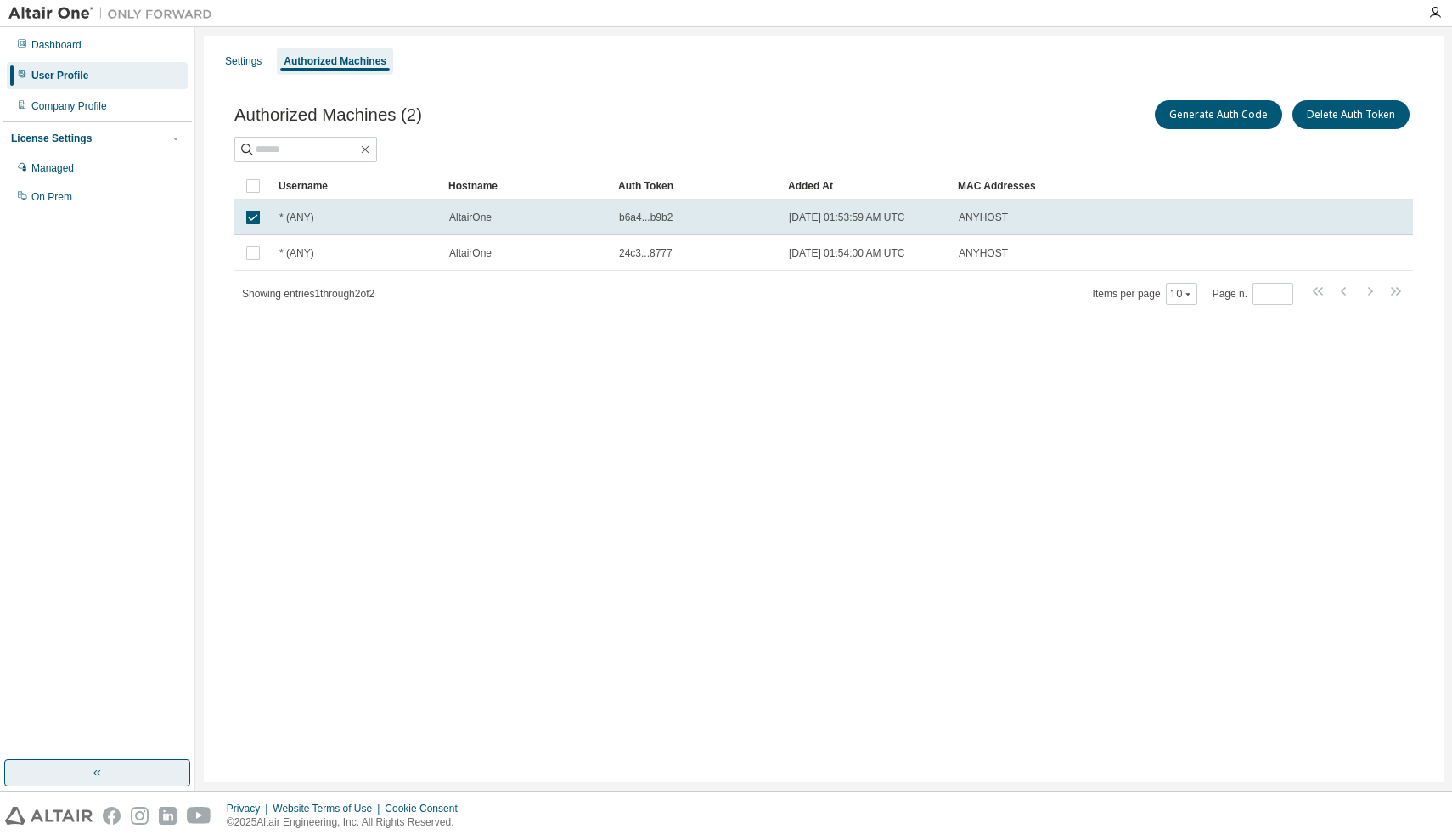
click at [74, 769] on button "button" at bounding box center [97, 772] width 186 height 27
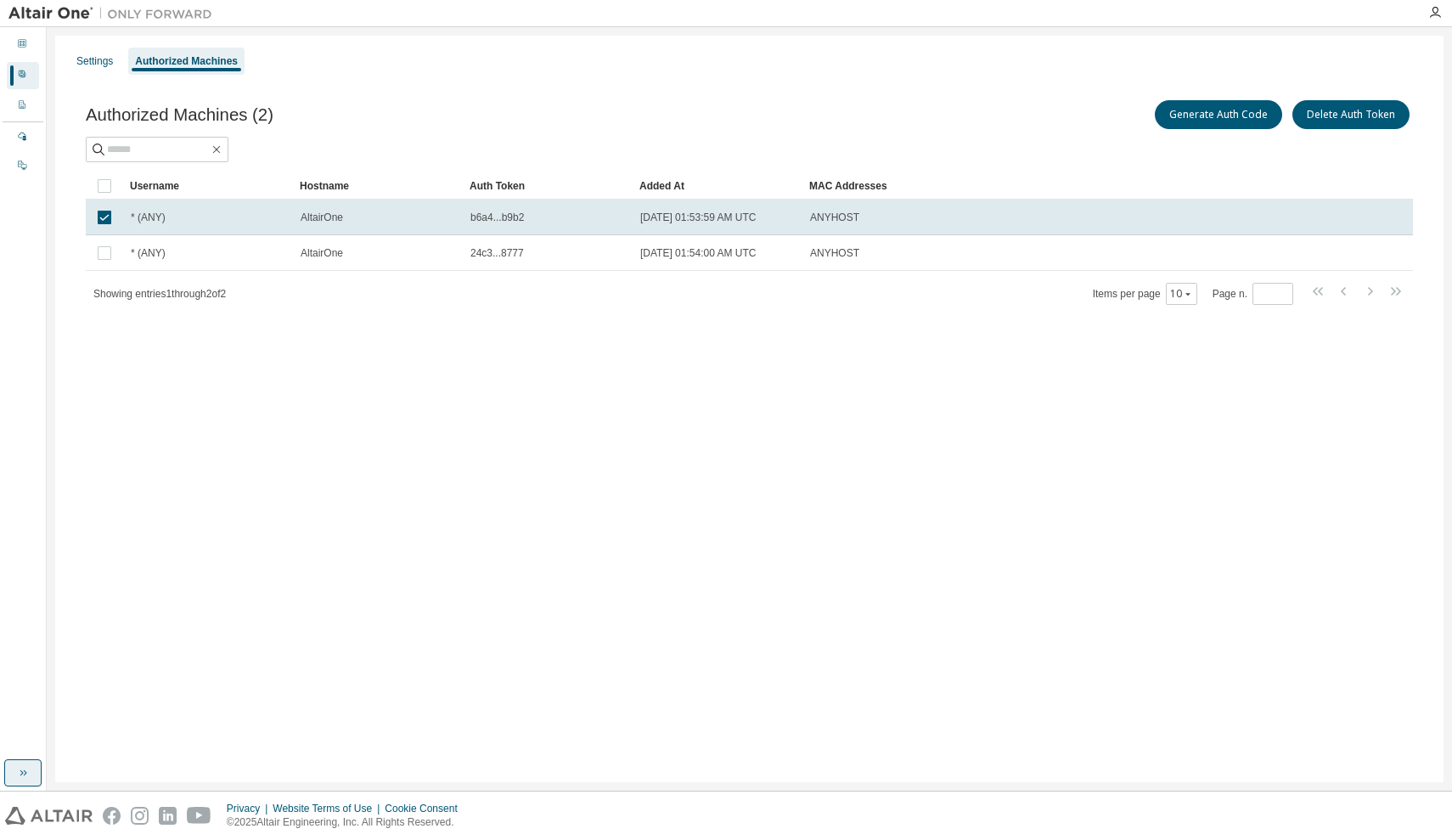
click at [74, 769] on div "Settings Authorized Machines Authorized Machines (2) Generate Auth Code Delete …" at bounding box center [748, 408] width 1388 height 747
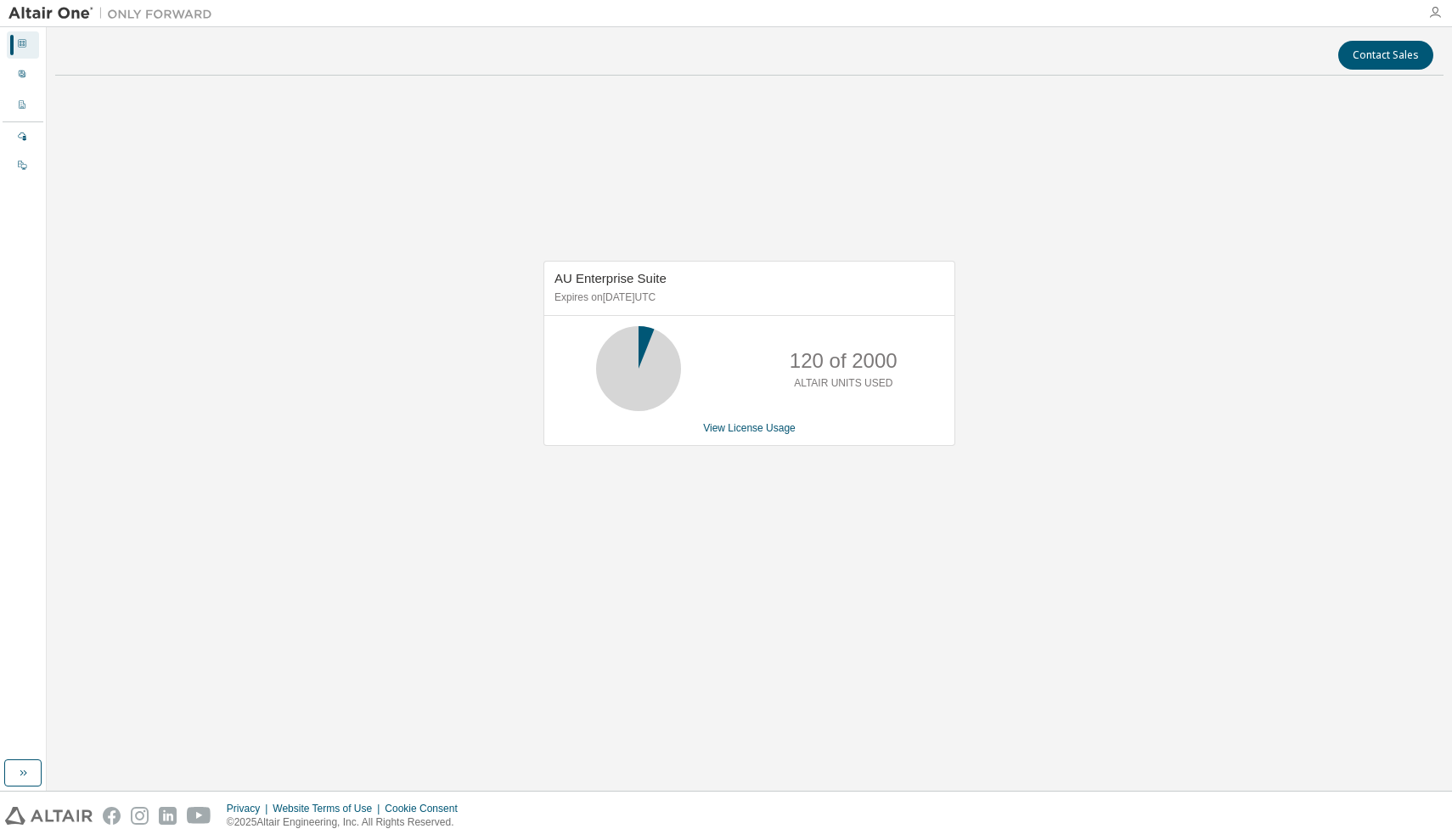
click at [1431, 8] on icon "button" at bounding box center [1434, 12] width 14 height 14
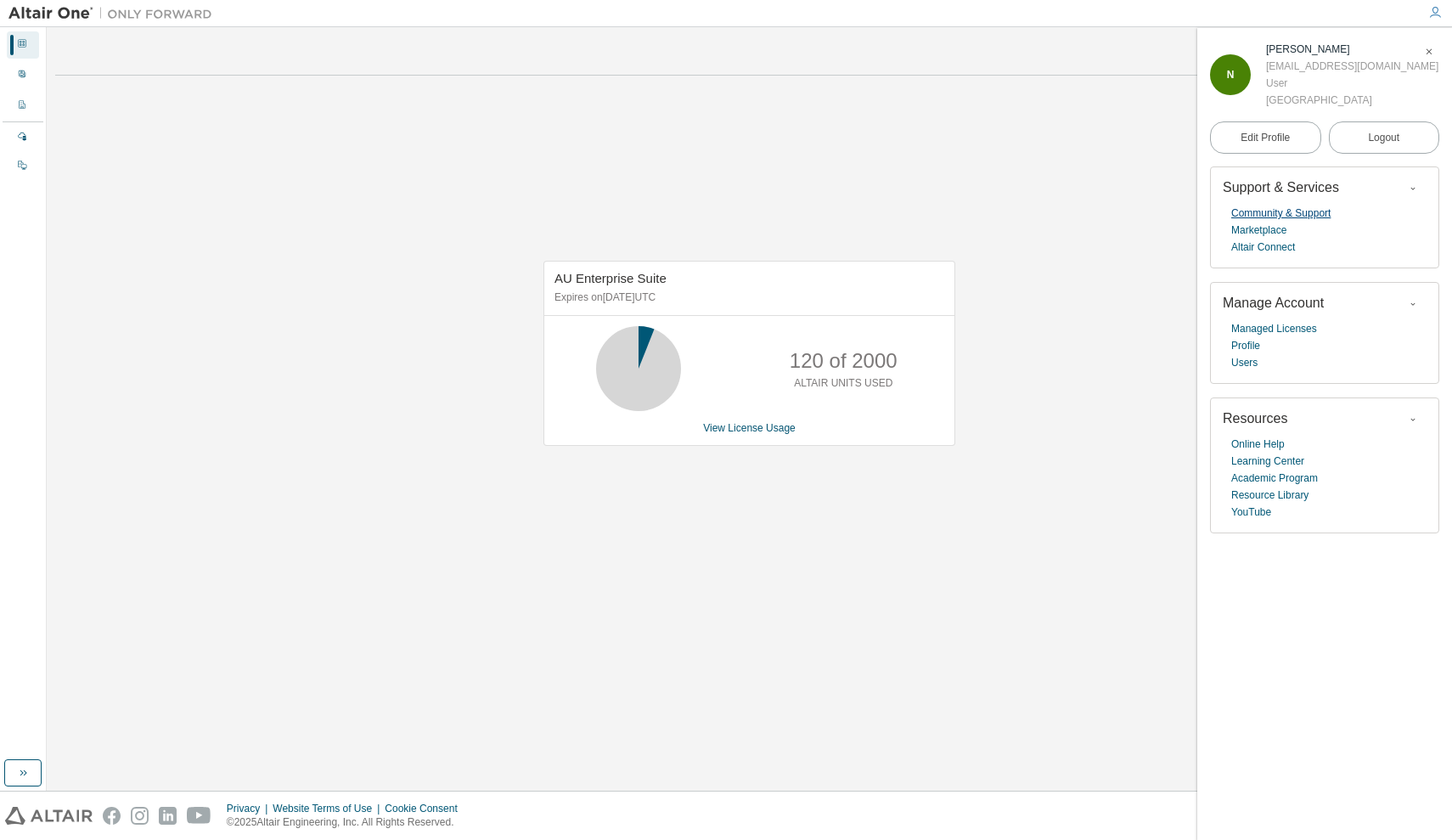
click at [1288, 207] on link "Community & Support" at bounding box center [1280, 213] width 99 height 17
click at [1435, 54] on span "button" at bounding box center [1429, 51] width 17 height 27
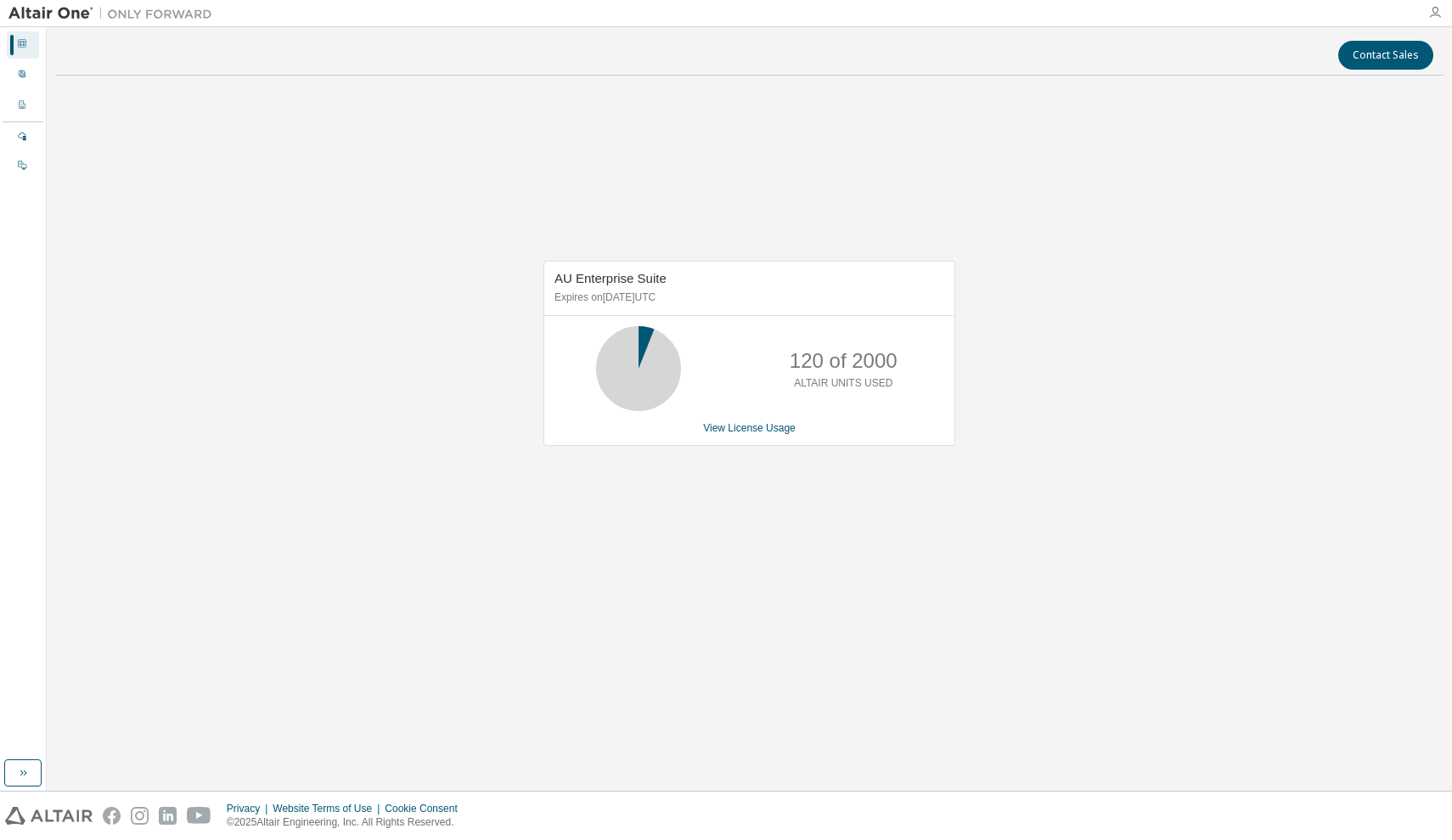
click at [1431, 14] on icon "button" at bounding box center [1434, 12] width 14 height 14
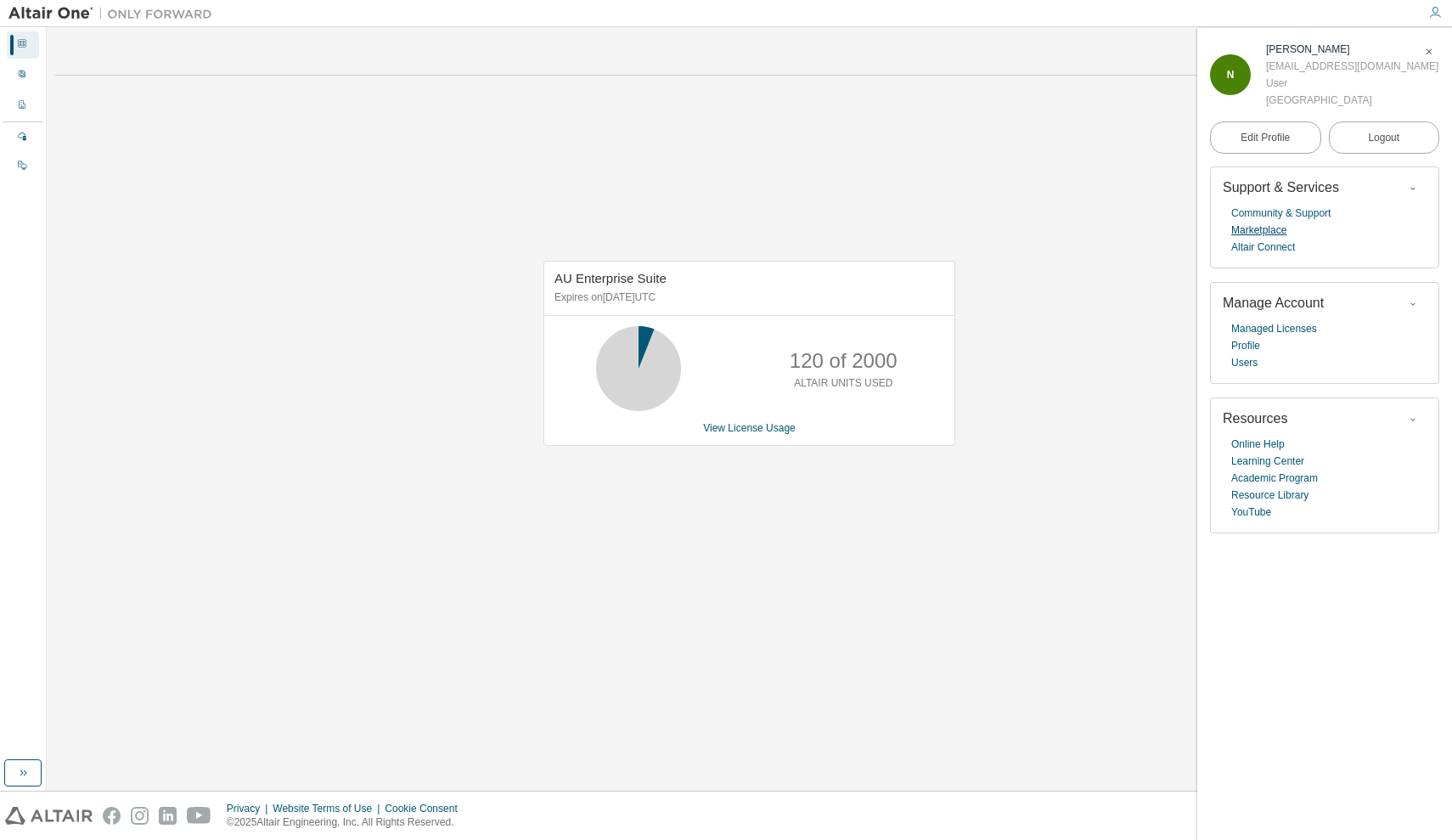
click at [1270, 223] on link "Marketplace" at bounding box center [1258, 230] width 55 height 17
click at [23, 757] on div "Dashboard User Profile Company Profile License Settings Managed On Prem" at bounding box center [23, 408] width 47 height 763
click at [1254, 133] on span "Edit Profile" at bounding box center [1264, 137] width 50 height 14
